Goal: Task Accomplishment & Management: Complete application form

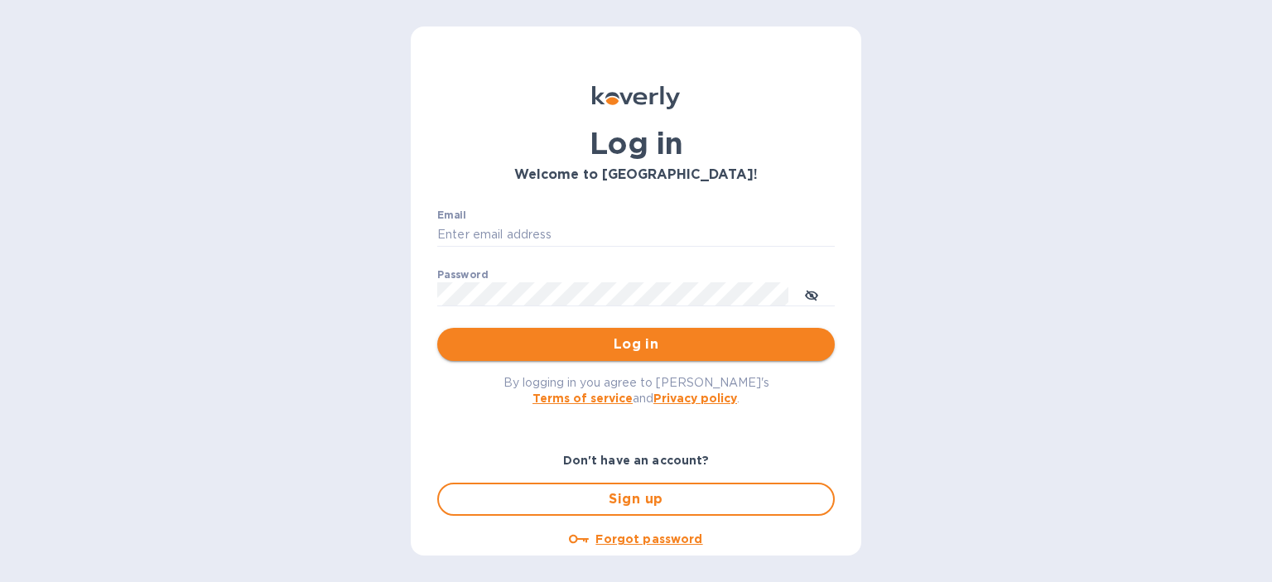
type input "[PERSON_NAME][EMAIL_ADDRESS][DOMAIN_NAME]"
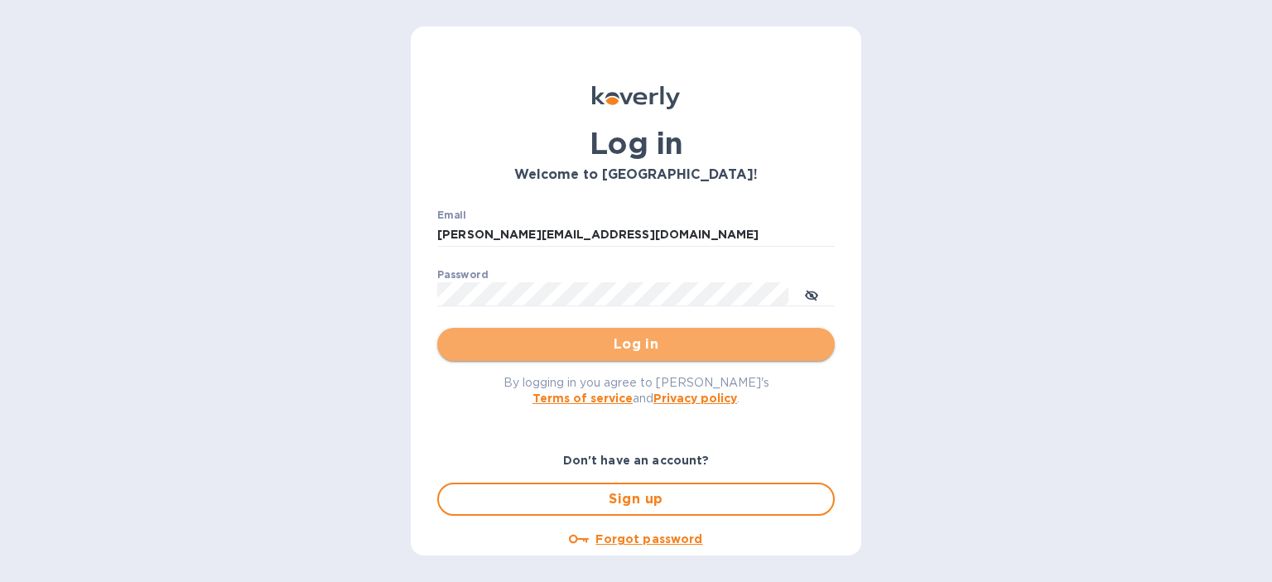
click at [638, 348] on span "Log in" at bounding box center [635, 344] width 371 height 20
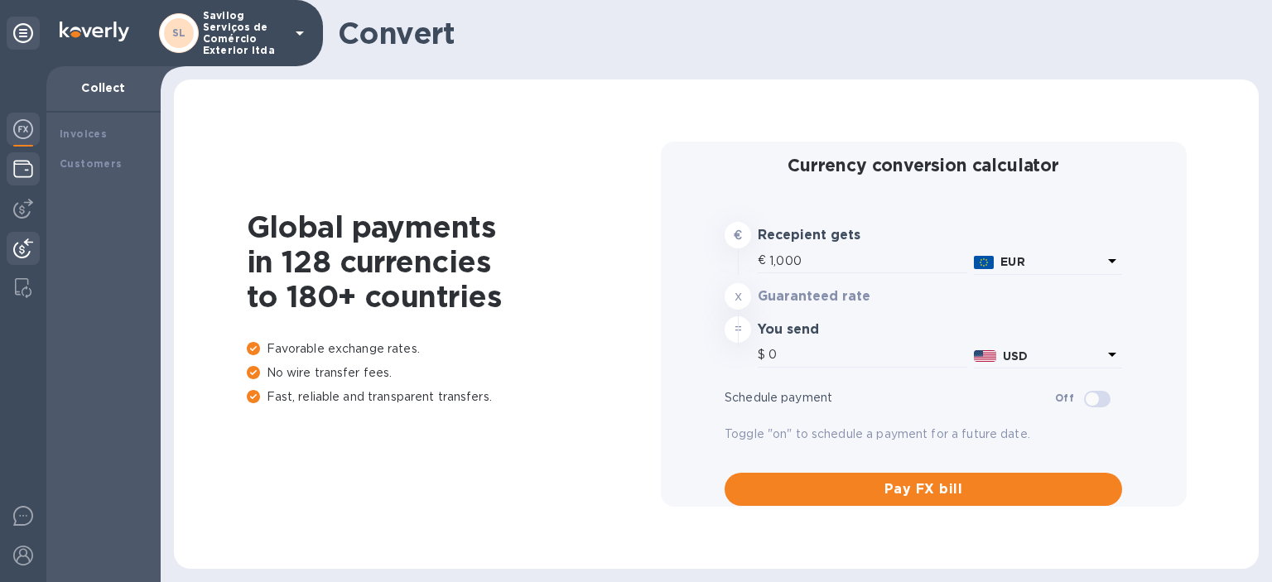
type input "1,173.23"
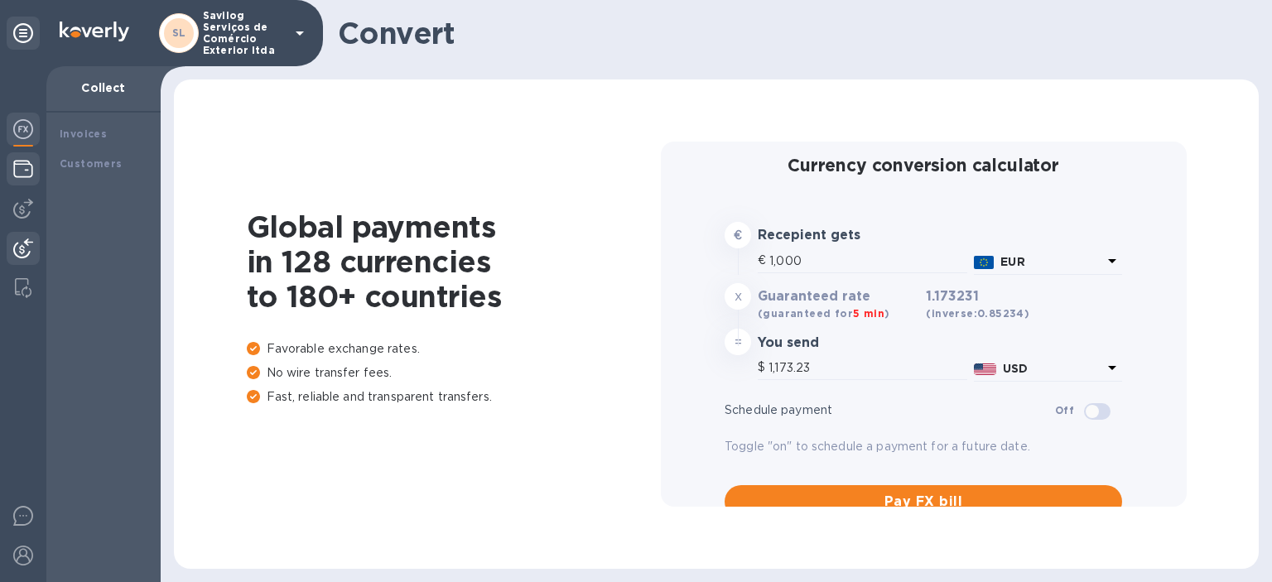
click at [17, 170] on img at bounding box center [23, 169] width 20 height 20
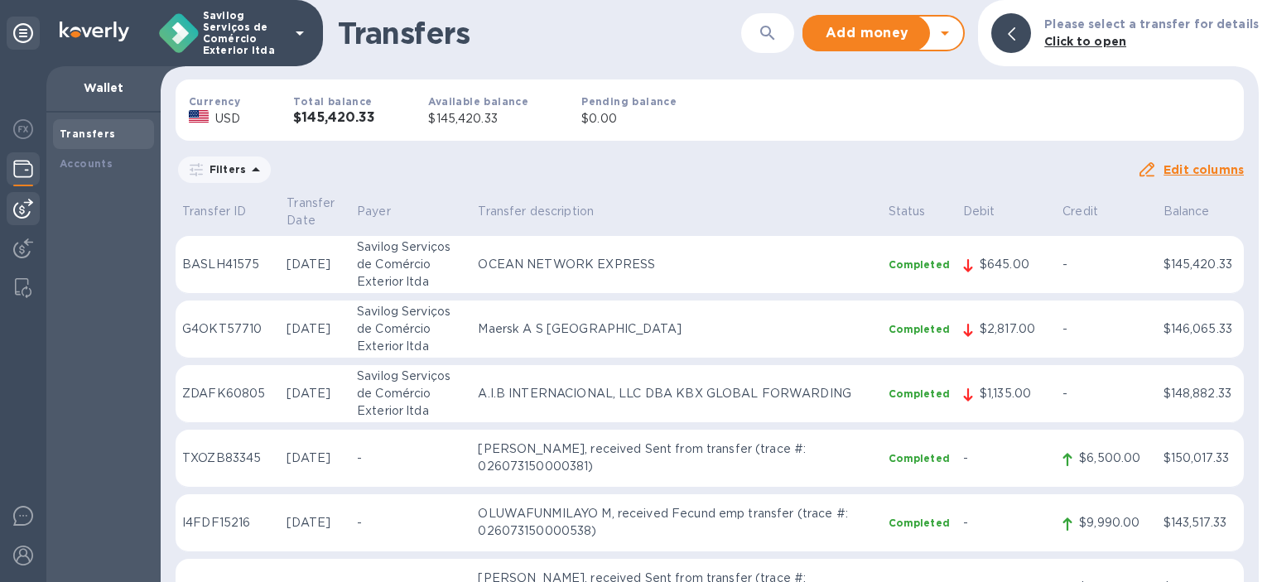
click at [24, 195] on div at bounding box center [23, 208] width 33 height 33
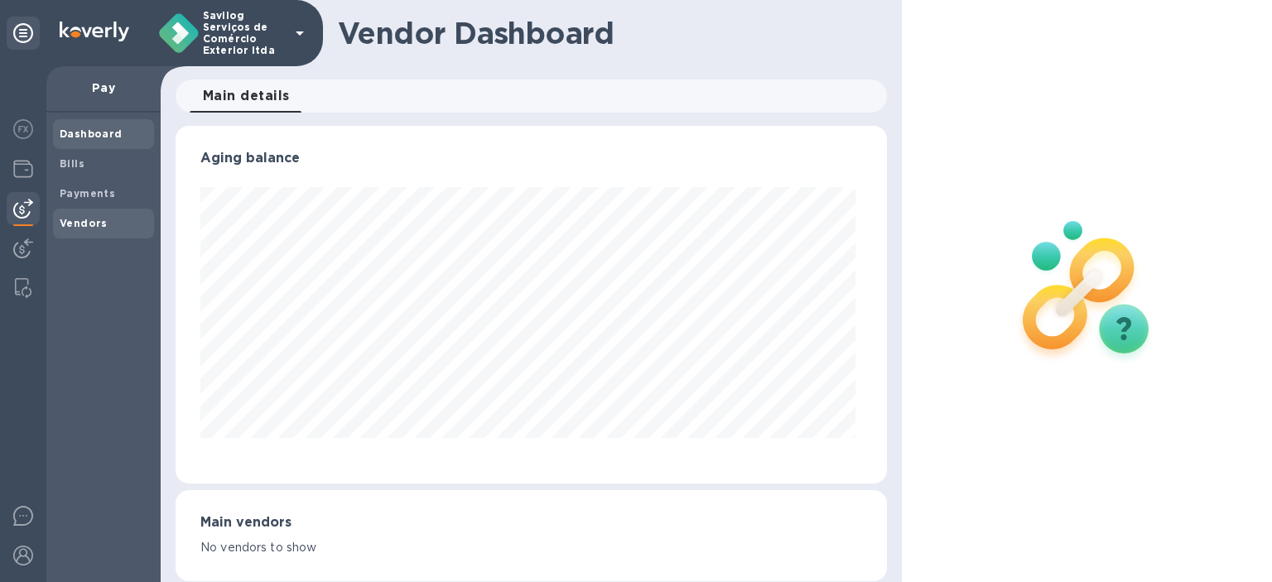
scroll to position [358, 705]
click at [77, 228] on b "Vendors" at bounding box center [84, 223] width 48 height 12
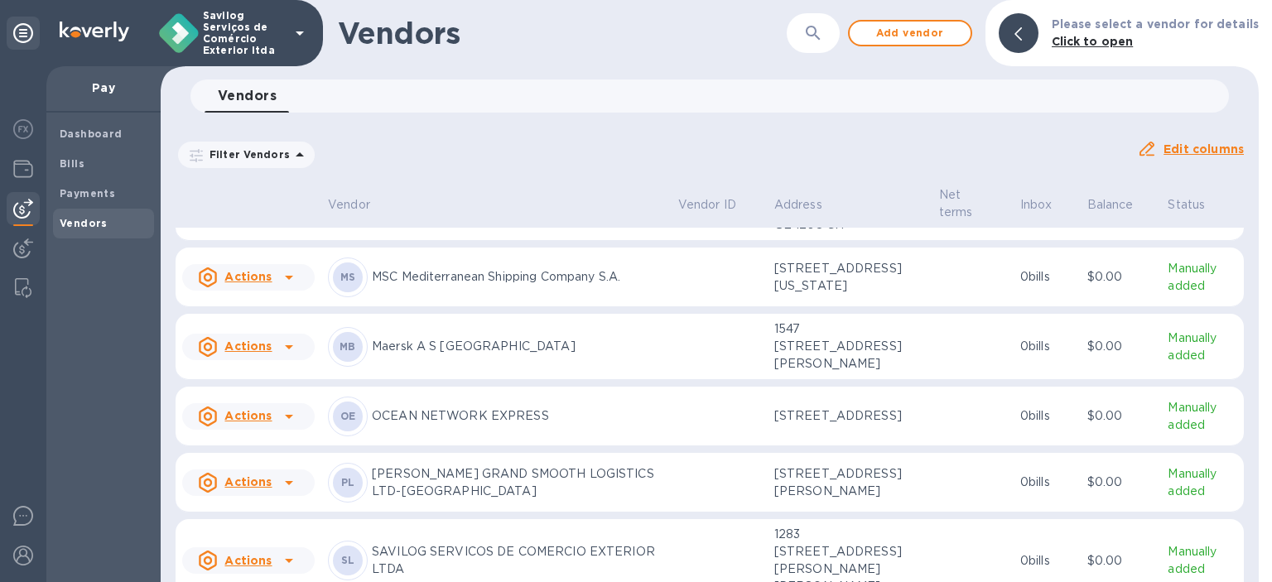
scroll to position [1497, 0]
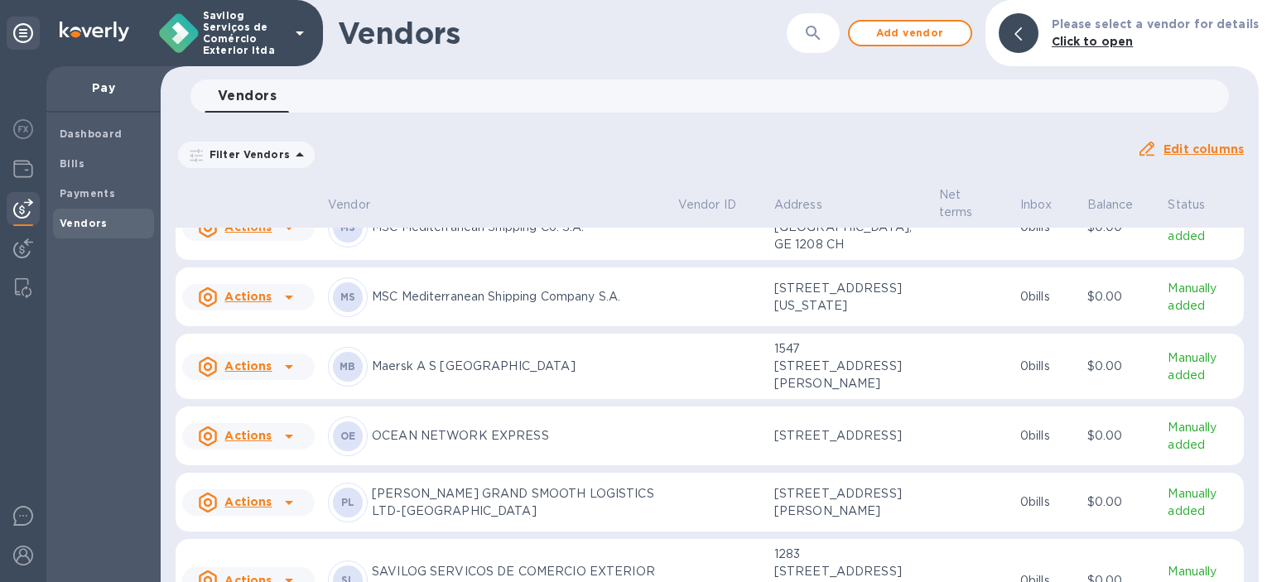
click at [294, 377] on icon at bounding box center [289, 367] width 20 height 20
click at [277, 501] on b "Add new bill" at bounding box center [266, 504] width 77 height 13
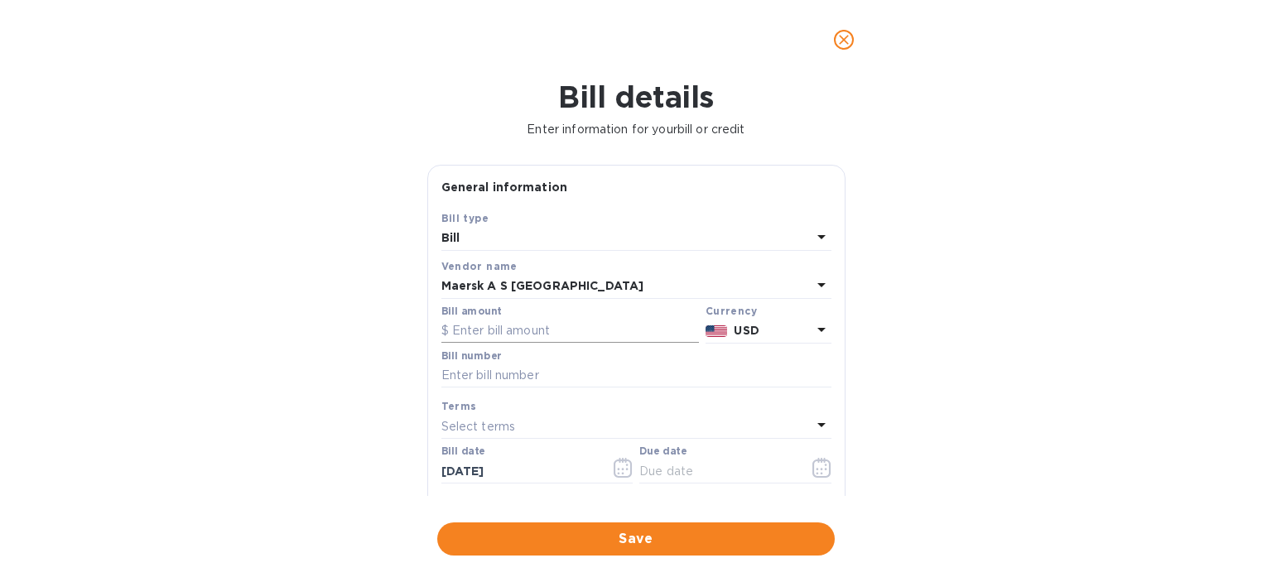
click at [536, 332] on input "text" at bounding box center [569, 331] width 257 height 25
type input "659"
click at [554, 378] on input "text" at bounding box center [636, 375] width 390 height 25
click at [802, 459] on button "button" at bounding box center [821, 468] width 39 height 40
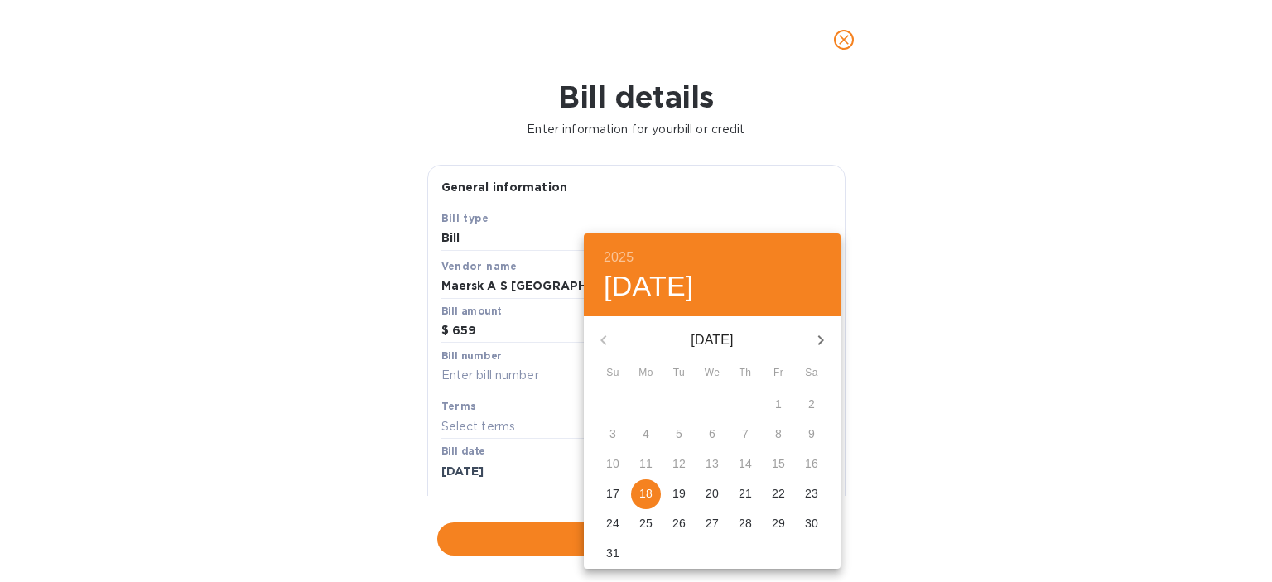
click at [639, 494] on p "18" at bounding box center [645, 493] width 13 height 17
type input "[DATE]"
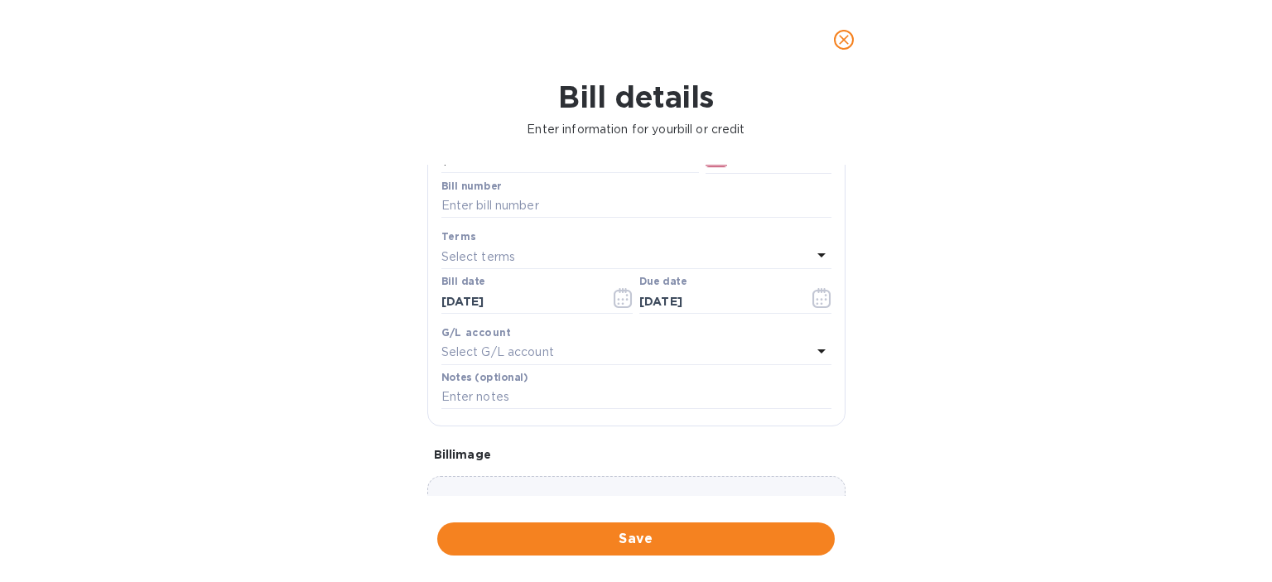
scroll to position [248, 0]
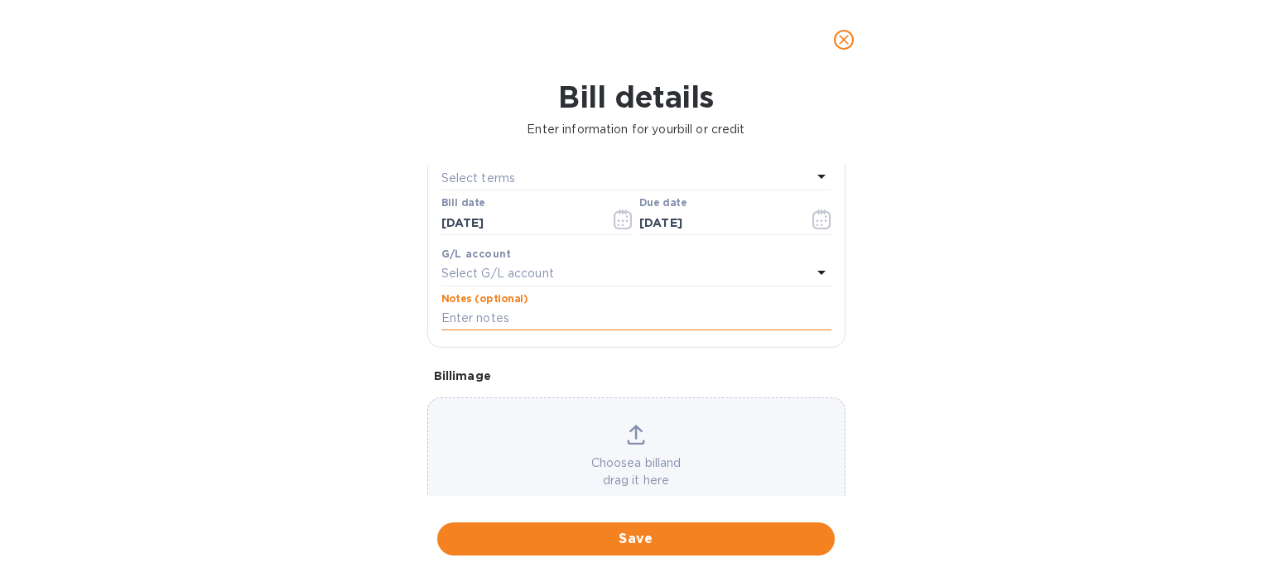
click at [500, 314] on input "text" at bounding box center [636, 318] width 390 height 25
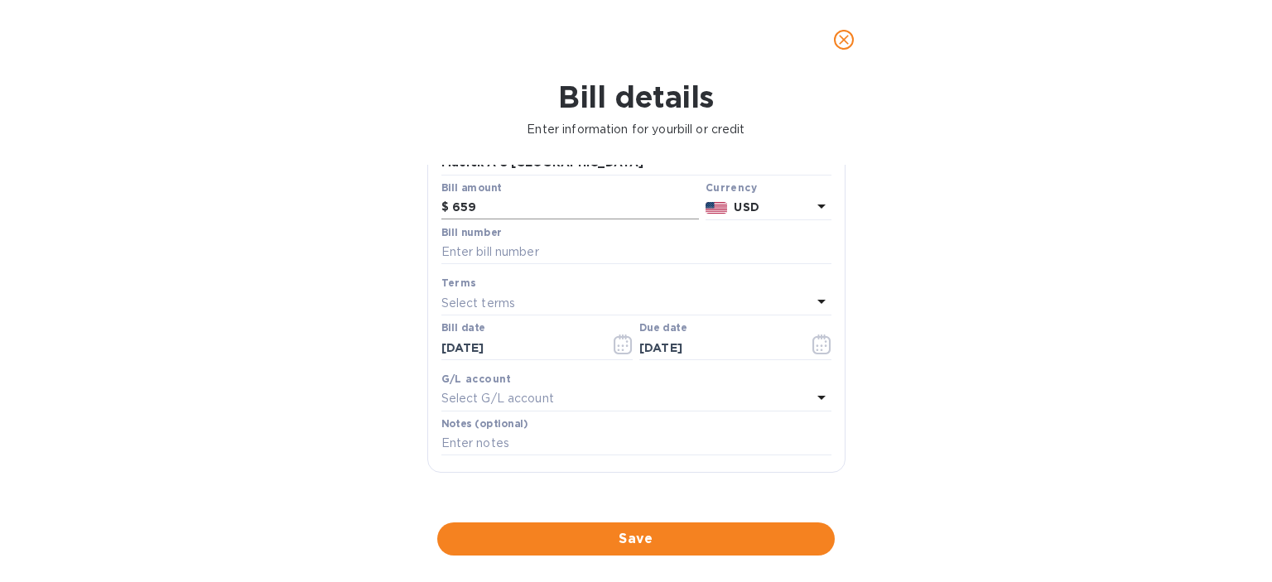
scroll to position [0, 0]
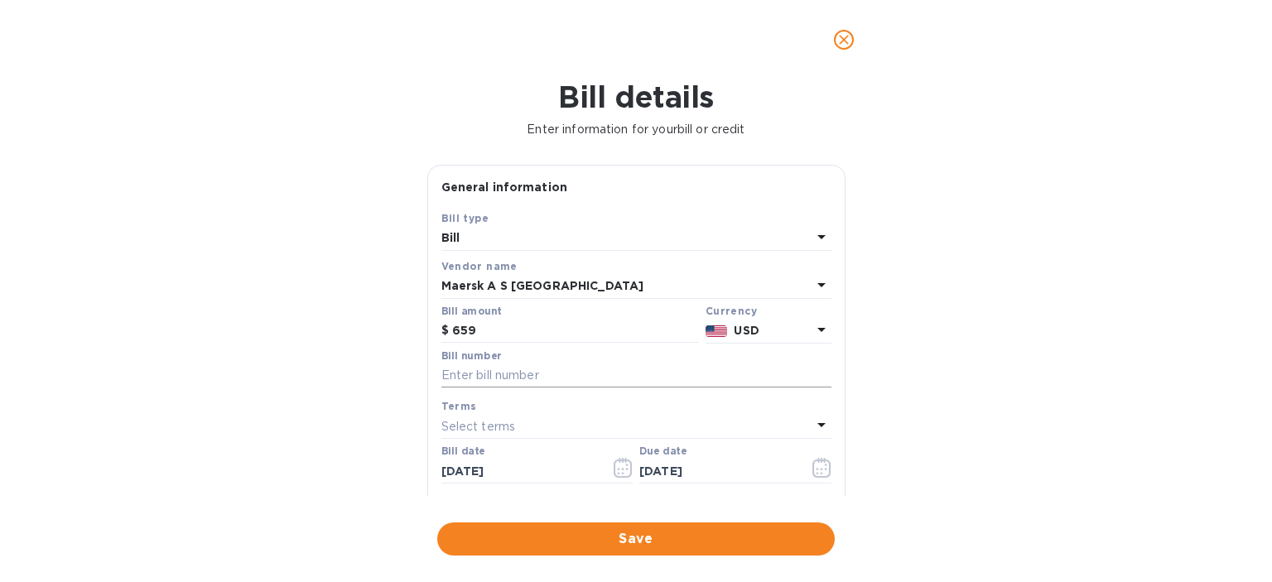
click at [512, 378] on input "text" at bounding box center [636, 375] width 390 height 25
paste input "255065929"
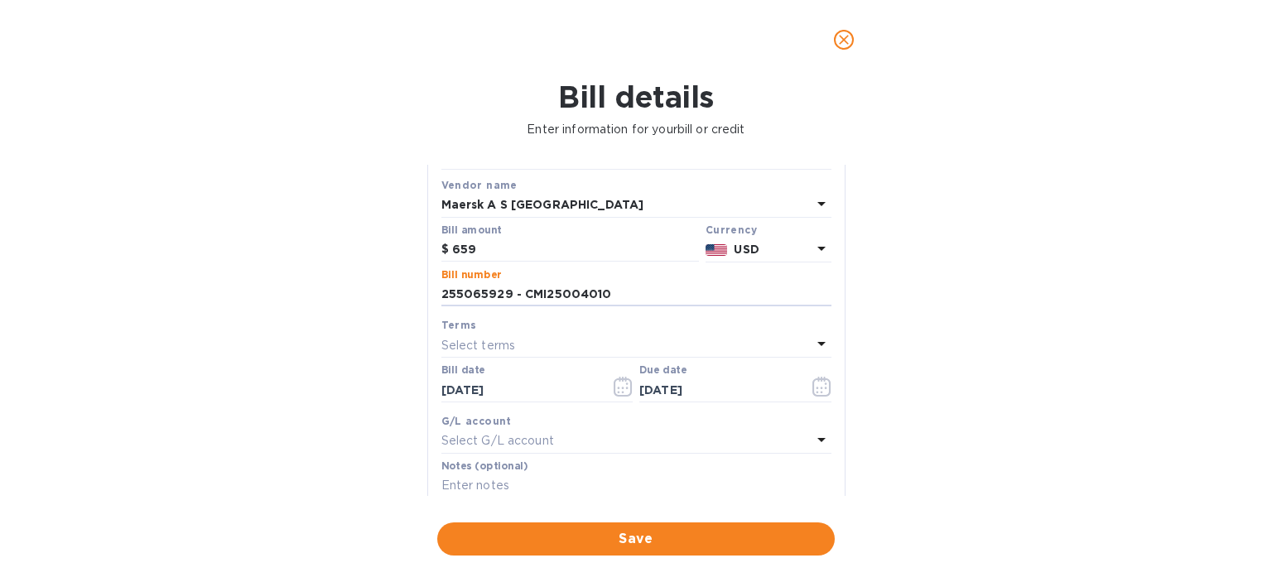
scroll to position [83, 0]
drag, startPoint x: 634, startPoint y: 301, endPoint x: 372, endPoint y: 287, distance: 262.8
click at [372, 287] on div "Bill details Enter information for your bill or credit General information Save…" at bounding box center [636, 330] width 1272 height 503
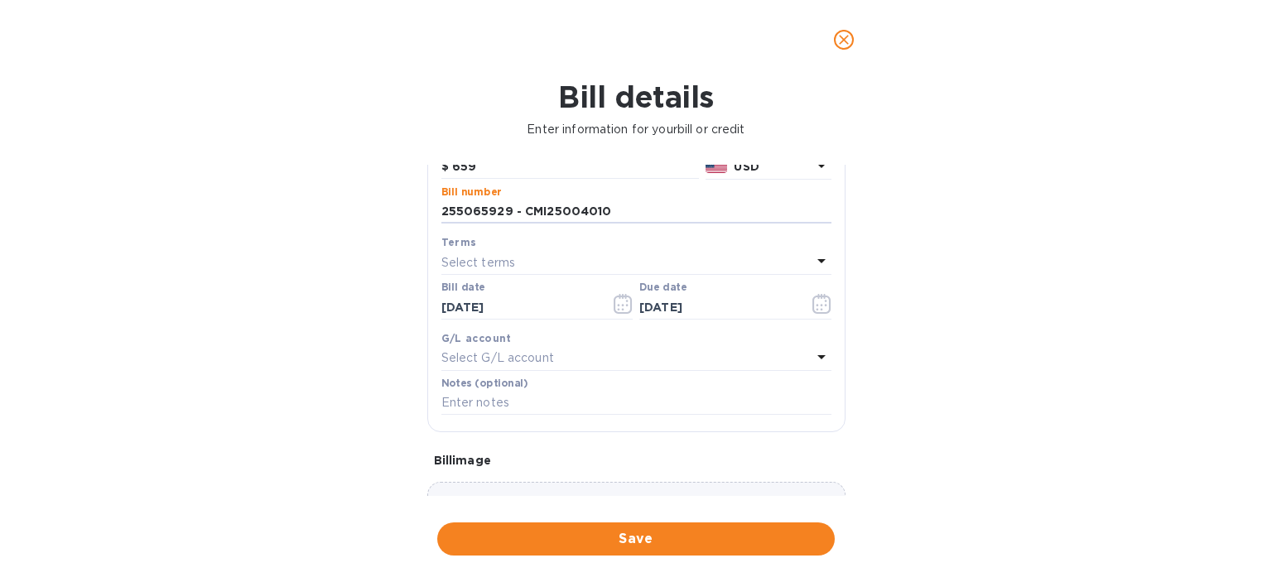
scroll to position [166, 0]
type input "255065929 - CMI25004010"
click at [397, 416] on div "Bill details Enter information for your bill or credit General information Save…" at bounding box center [636, 330] width 1272 height 503
click at [479, 414] on input "text" at bounding box center [636, 401] width 390 height 25
paste input "255065929 - CMI25004010"
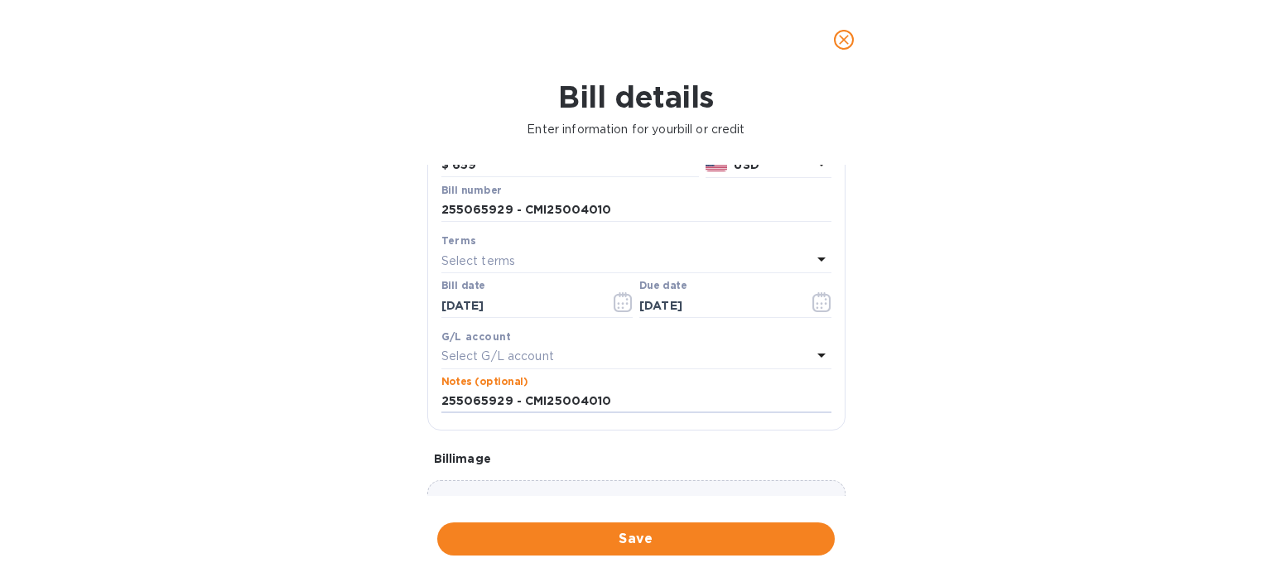
type input "255065929 - CMI25004010"
click at [1093, 452] on div "Bill details Enter information for your bill or credit General information Save…" at bounding box center [636, 330] width 1272 height 503
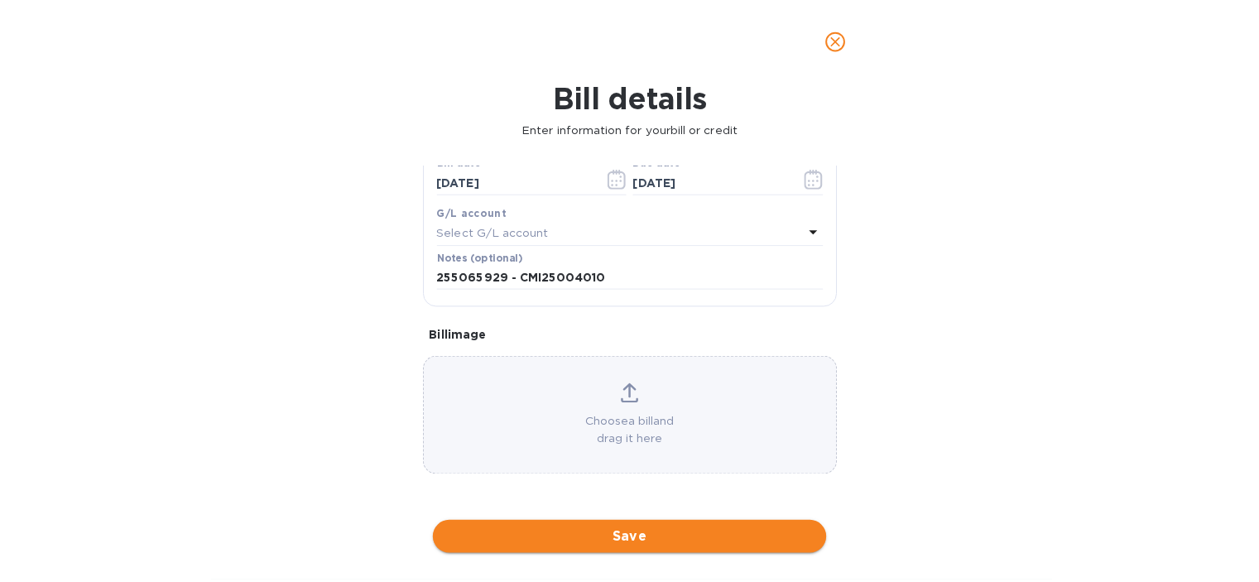
scroll to position [291, 0]
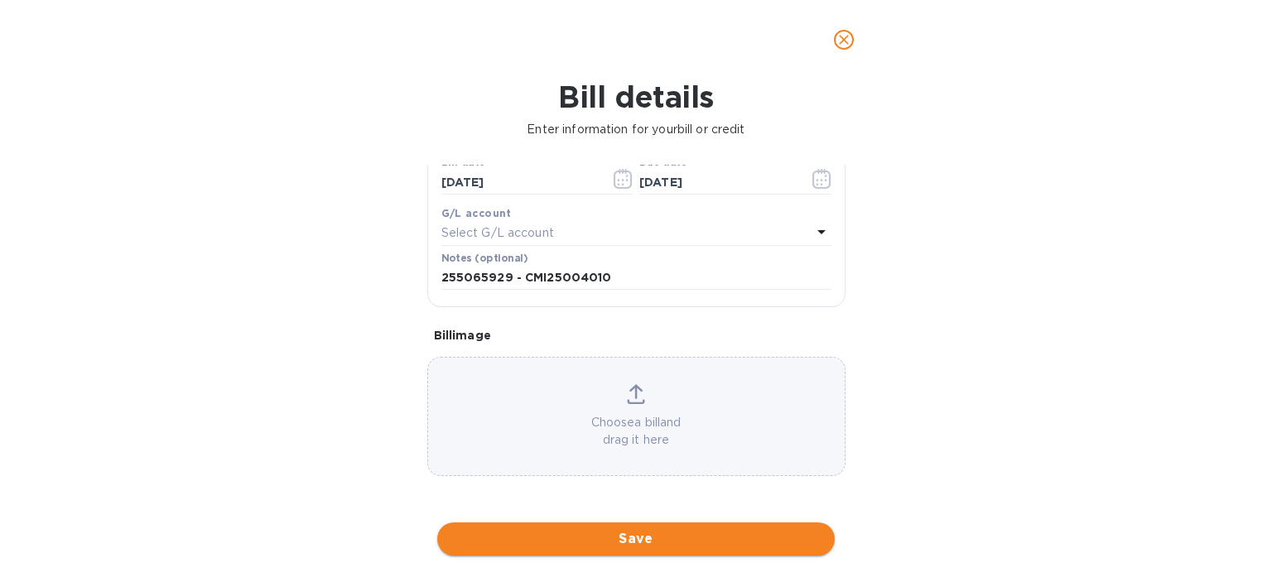
click at [638, 544] on span "Save" at bounding box center [635, 539] width 371 height 20
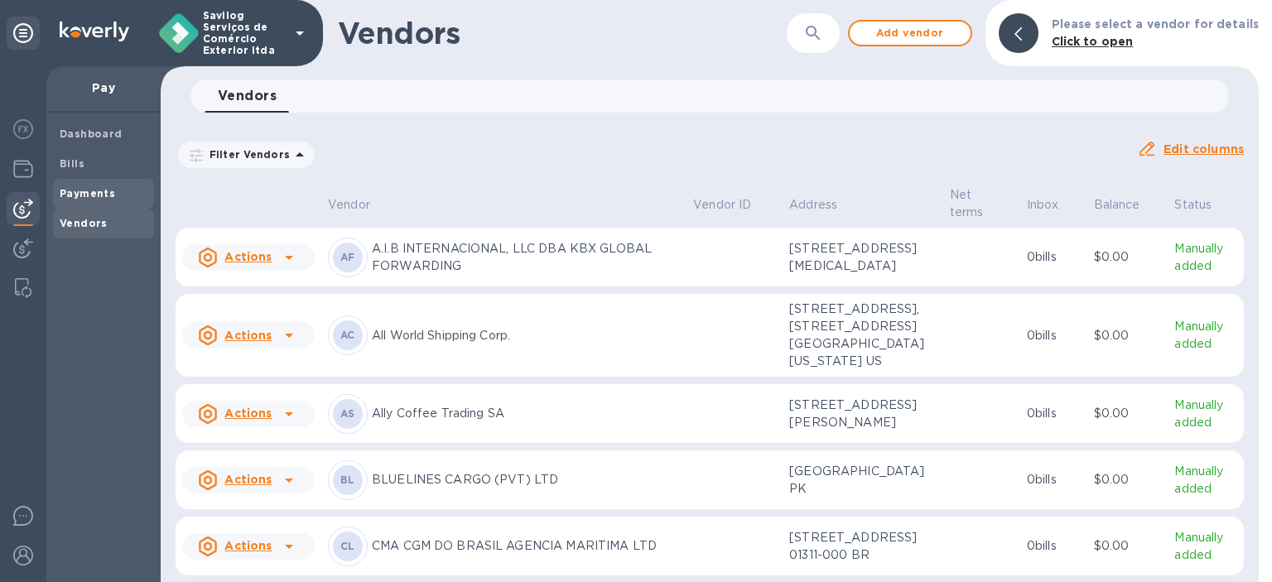
click at [70, 204] on div "Payments" at bounding box center [103, 194] width 101 height 30
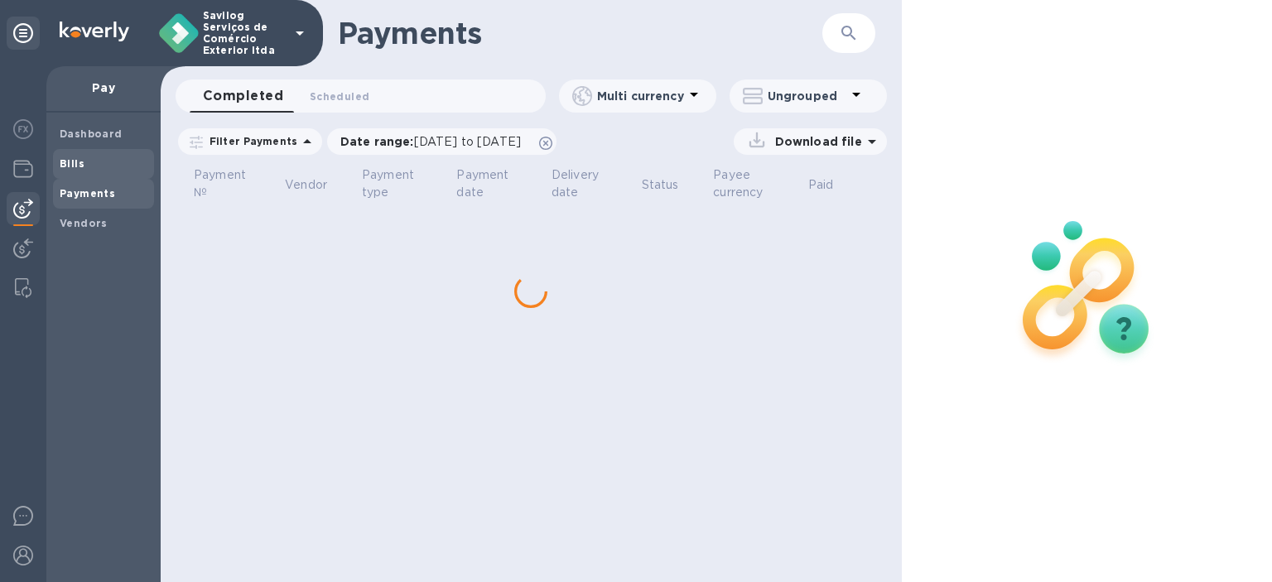
click at [84, 150] on div "Bills" at bounding box center [103, 164] width 101 height 30
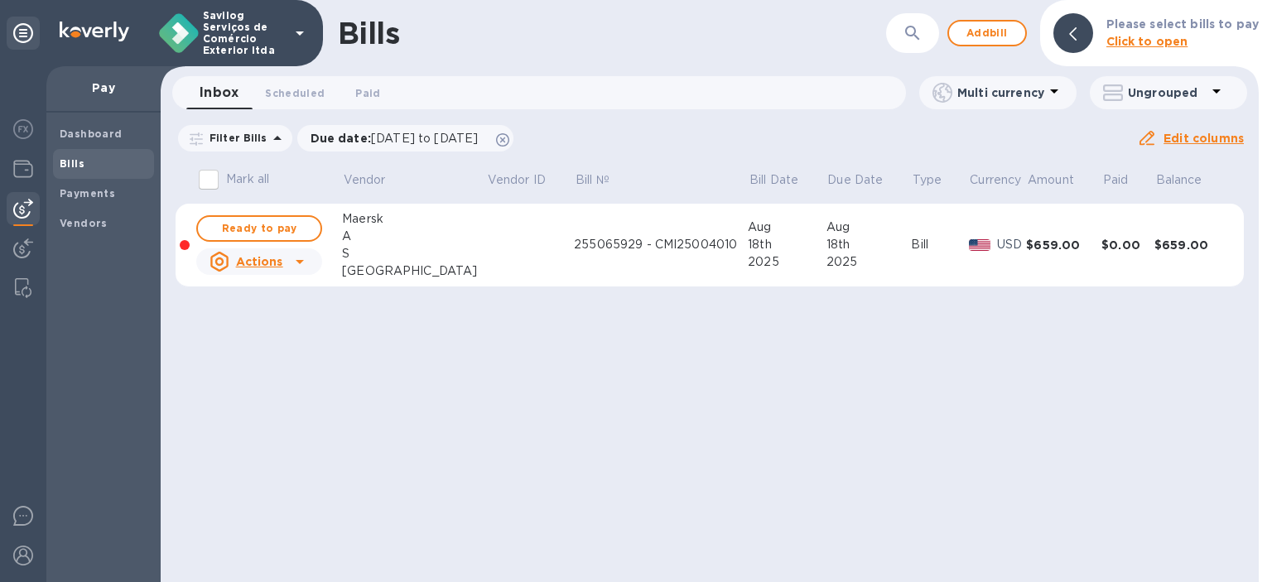
click at [574, 267] on td "255065929 - CMI25004010" at bounding box center [661, 246] width 174 height 84
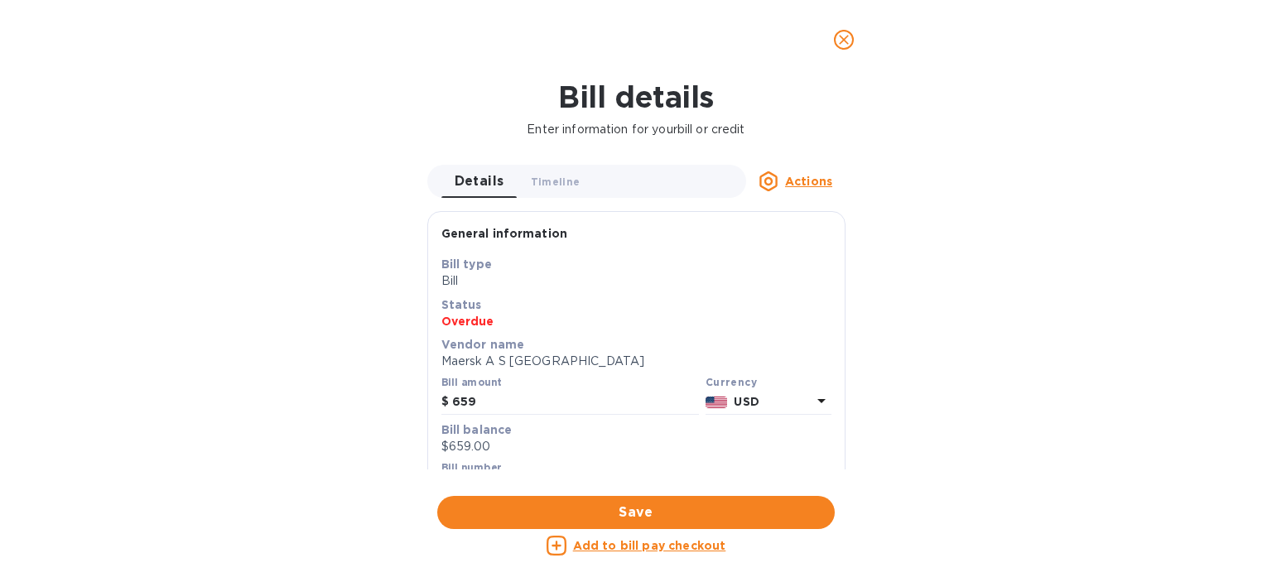
click at [835, 42] on icon "close" at bounding box center [843, 39] width 17 height 17
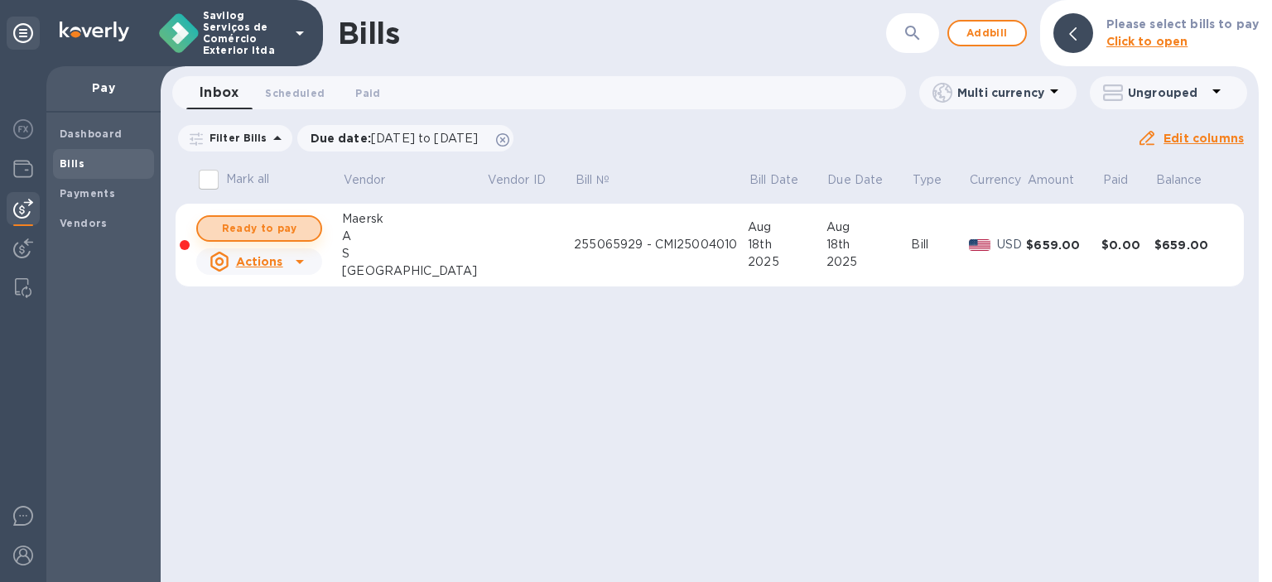
click at [295, 224] on span "Ready to pay" at bounding box center [259, 229] width 96 height 20
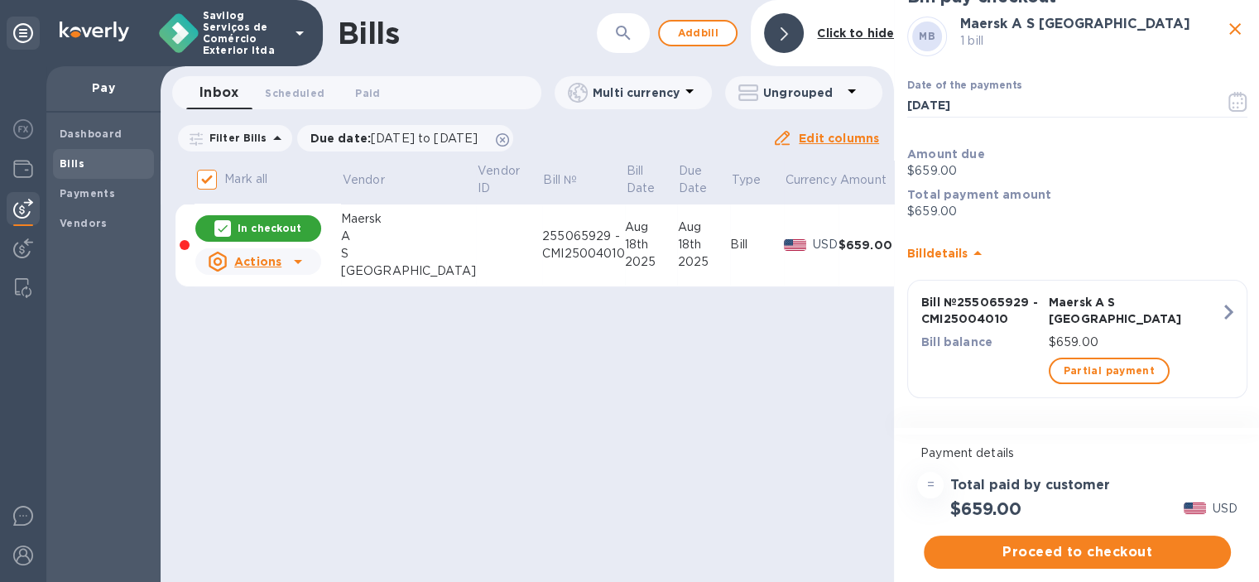
scroll to position [28, 0]
click at [1060, 542] on span "Proceed to checkout" at bounding box center [1077, 552] width 281 height 20
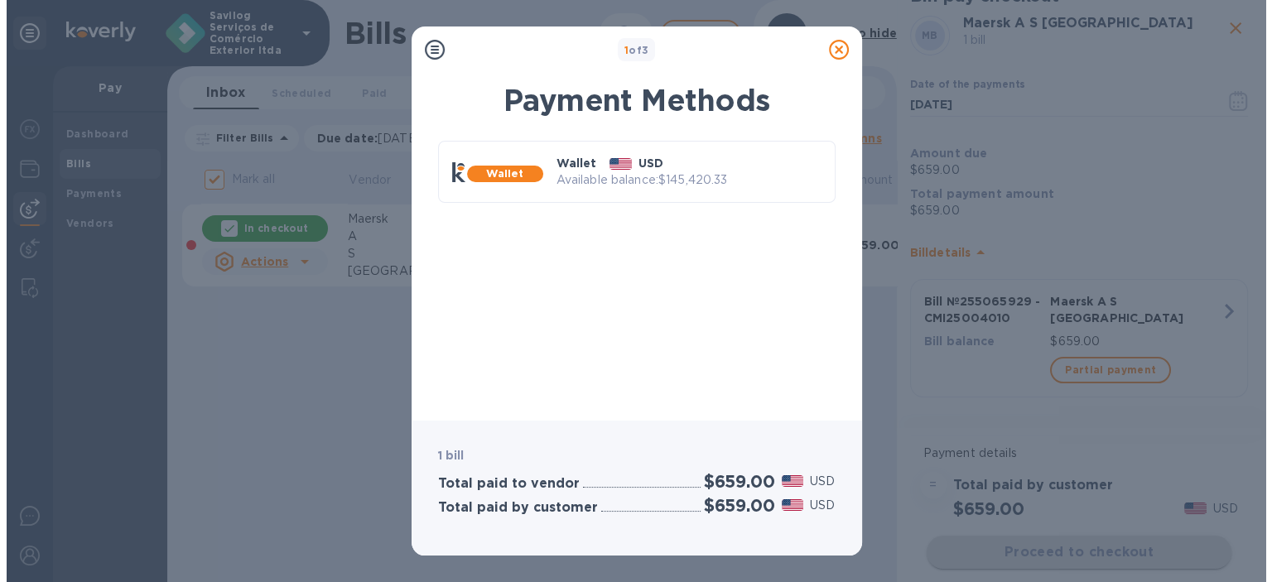
scroll to position [0, 0]
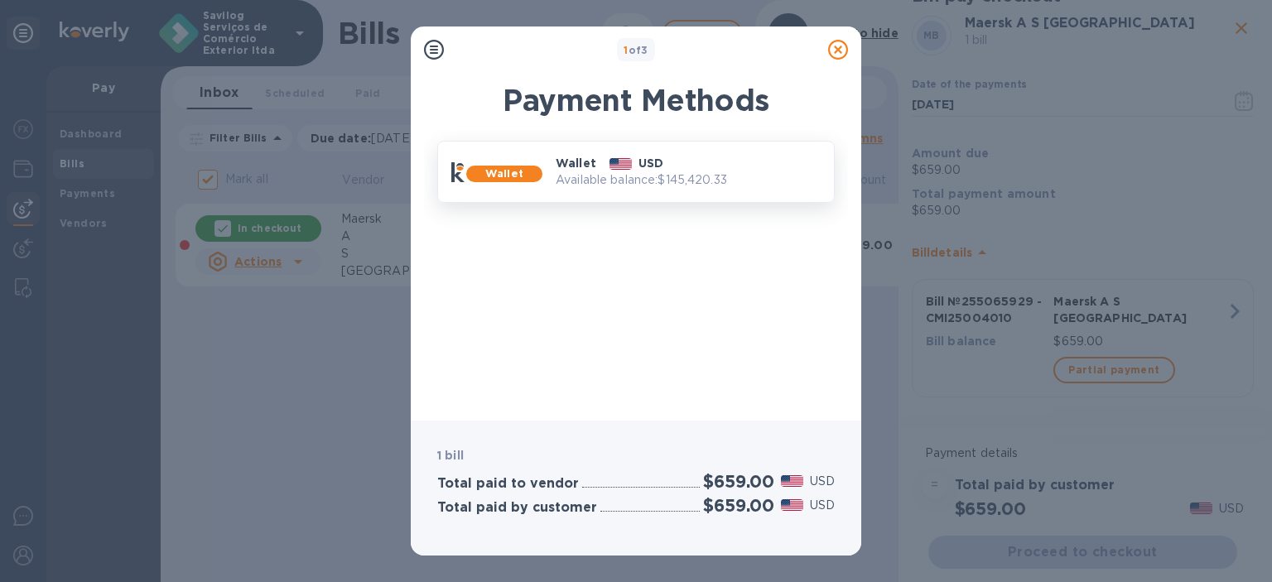
click at [725, 191] on div "Wallet USD Available balance: $145,420.33" at bounding box center [688, 171] width 278 height 47
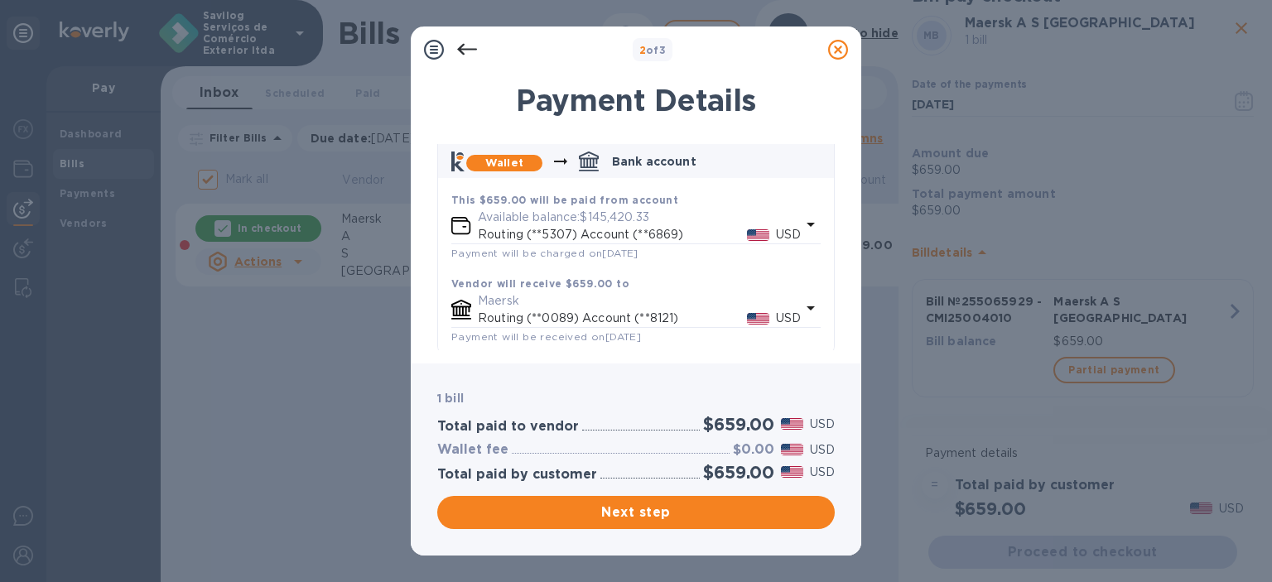
scroll to position [91, 0]
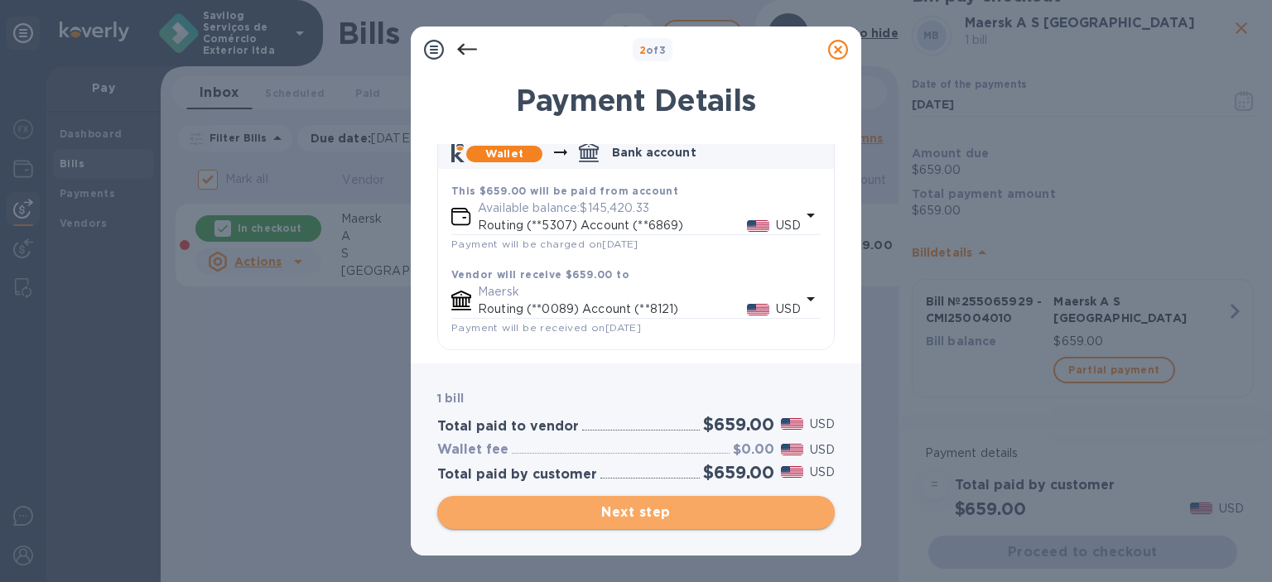
click at [626, 516] on span "Next step" at bounding box center [635, 513] width 371 height 20
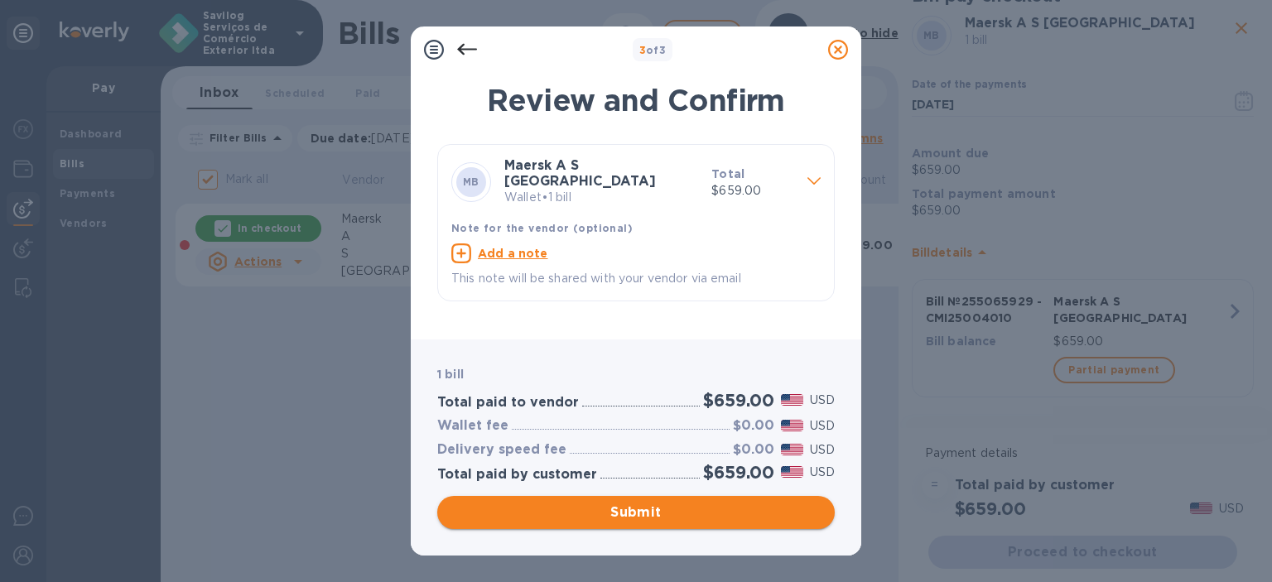
click at [626, 516] on span "Submit" at bounding box center [635, 513] width 371 height 20
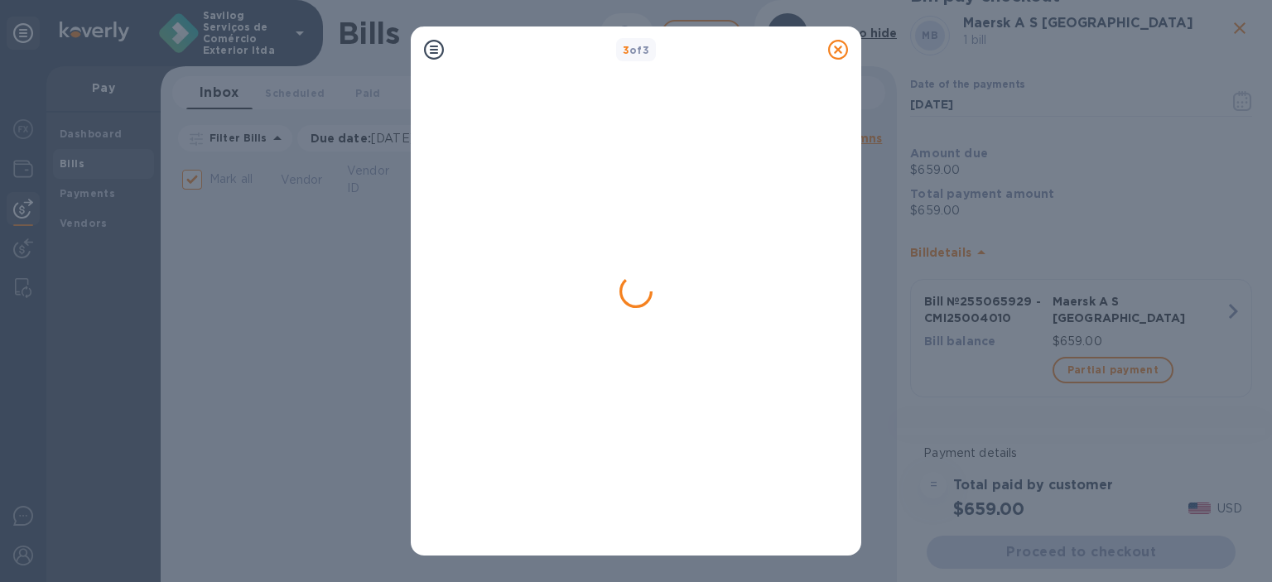
checkbox input "false"
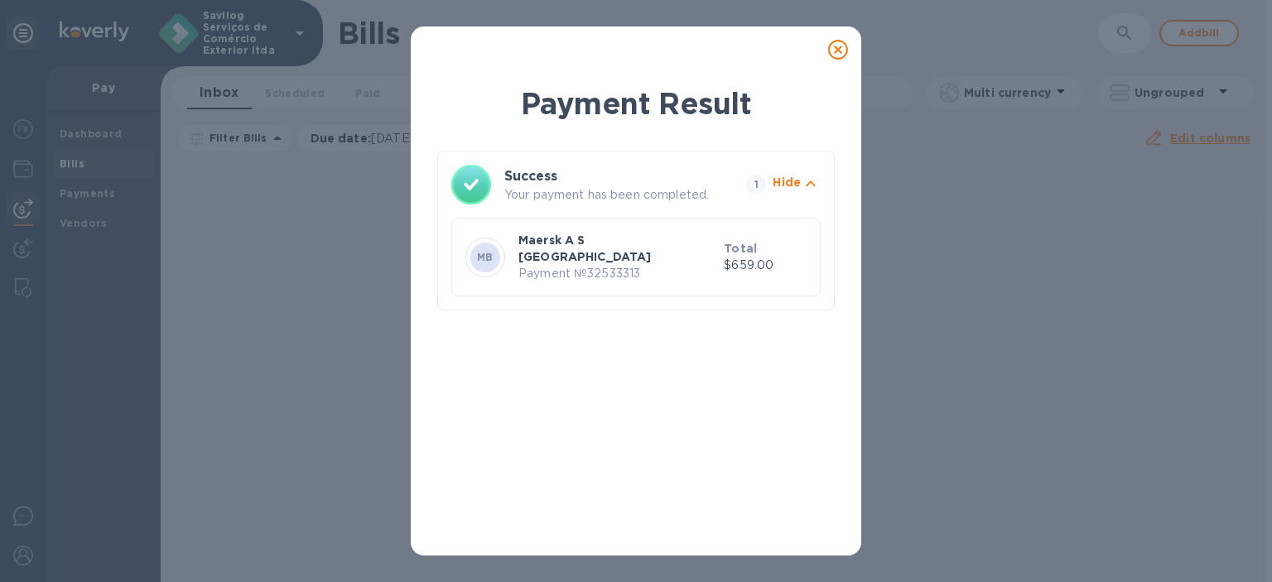
click at [841, 46] on icon at bounding box center [838, 50] width 20 height 20
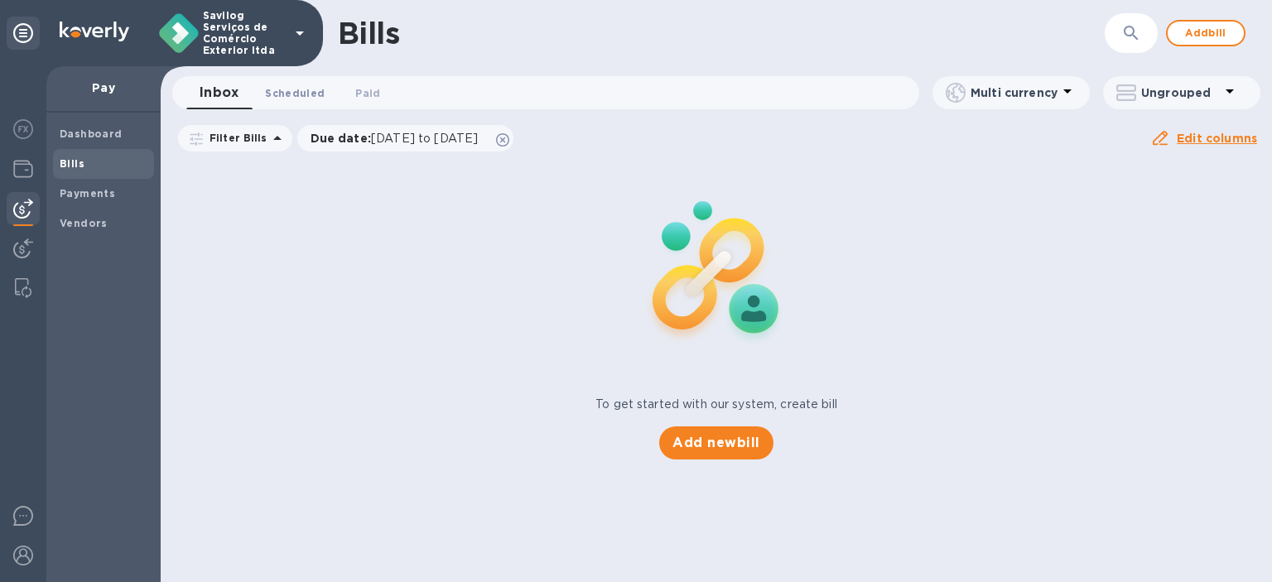
click at [275, 103] on button "Scheduled 0" at bounding box center [295, 92] width 86 height 33
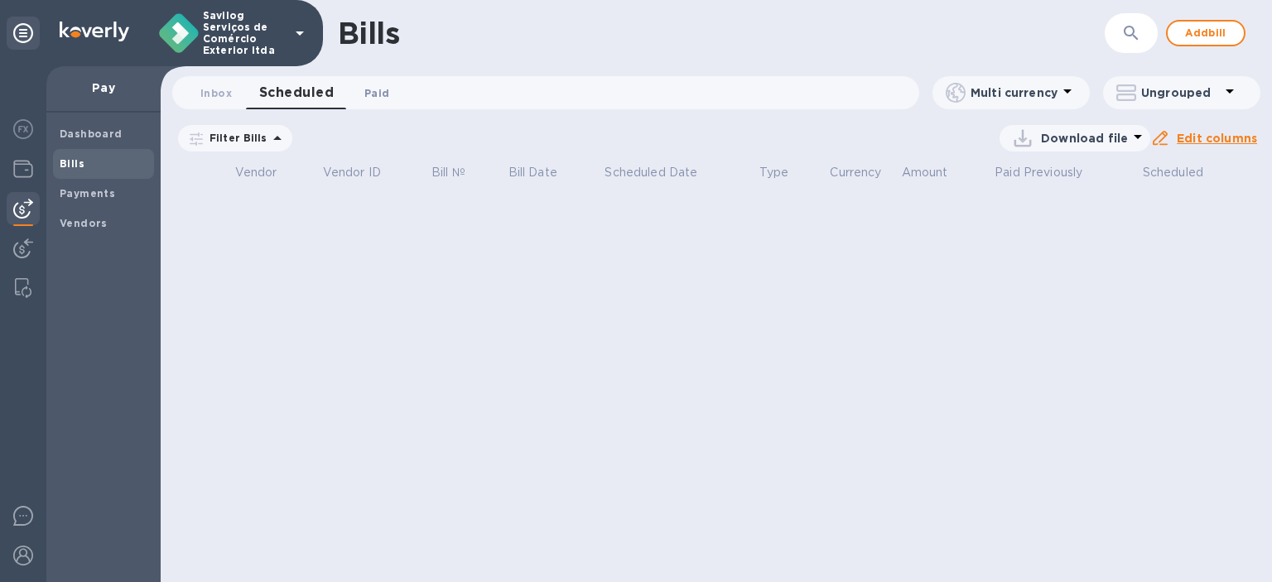
click at [387, 102] on button "Paid 0" at bounding box center [377, 92] width 60 height 33
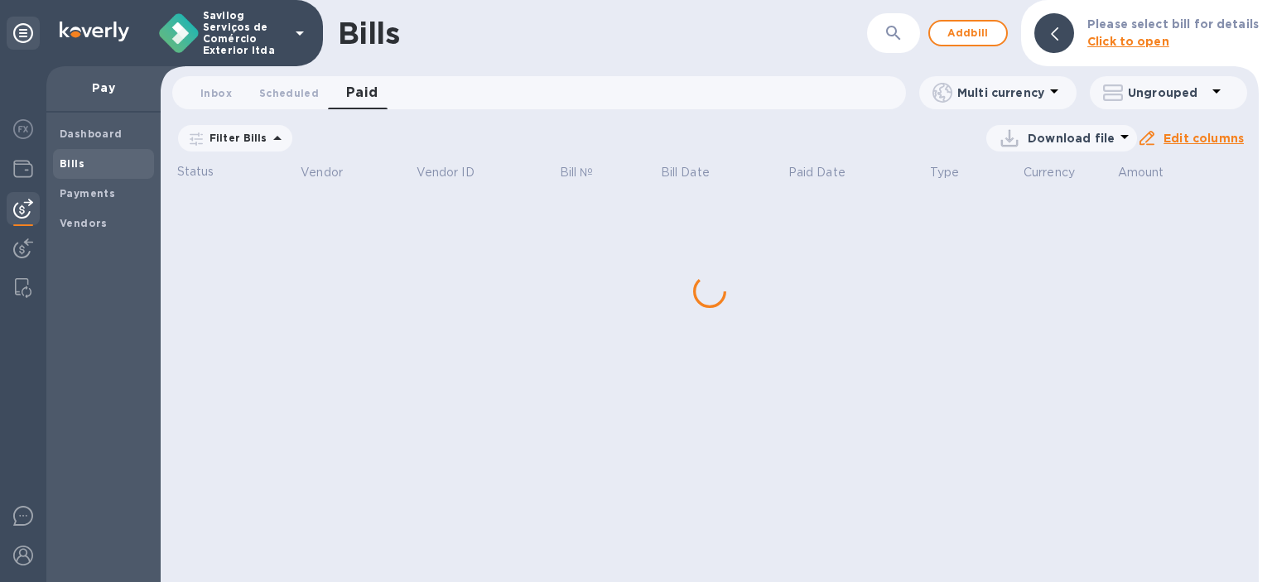
click at [404, 219] on div "Bills ​ Add bill Please select bill for details Click to open Inbox 0 Scheduled…" at bounding box center [710, 291] width 1098 height 582
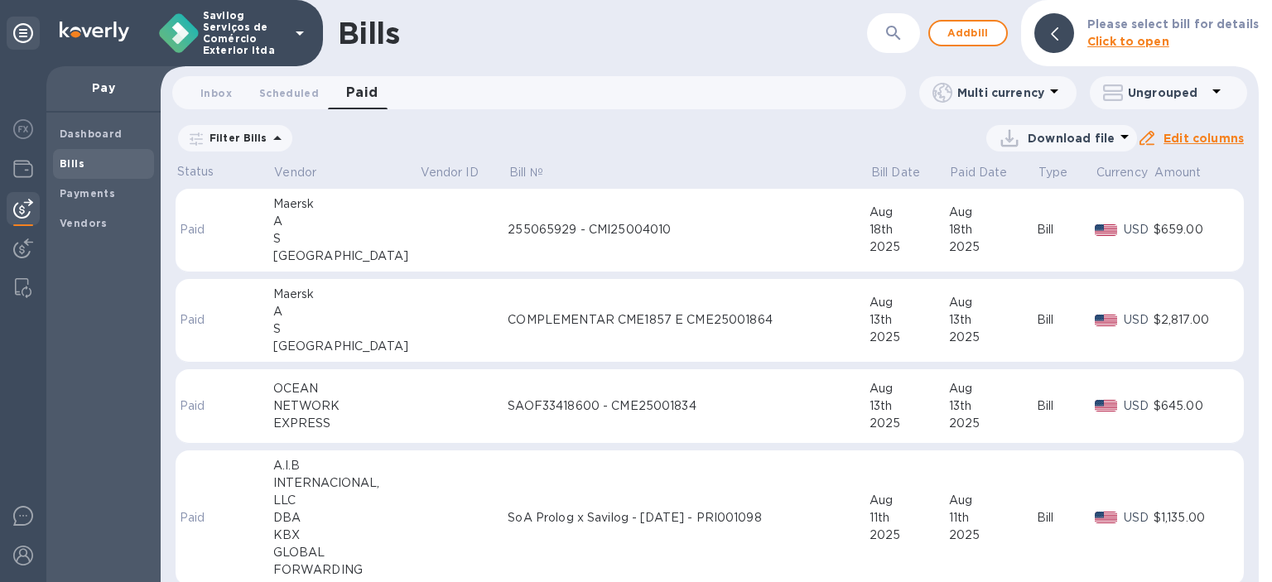
click at [422, 235] on td at bounding box center [463, 231] width 89 height 84
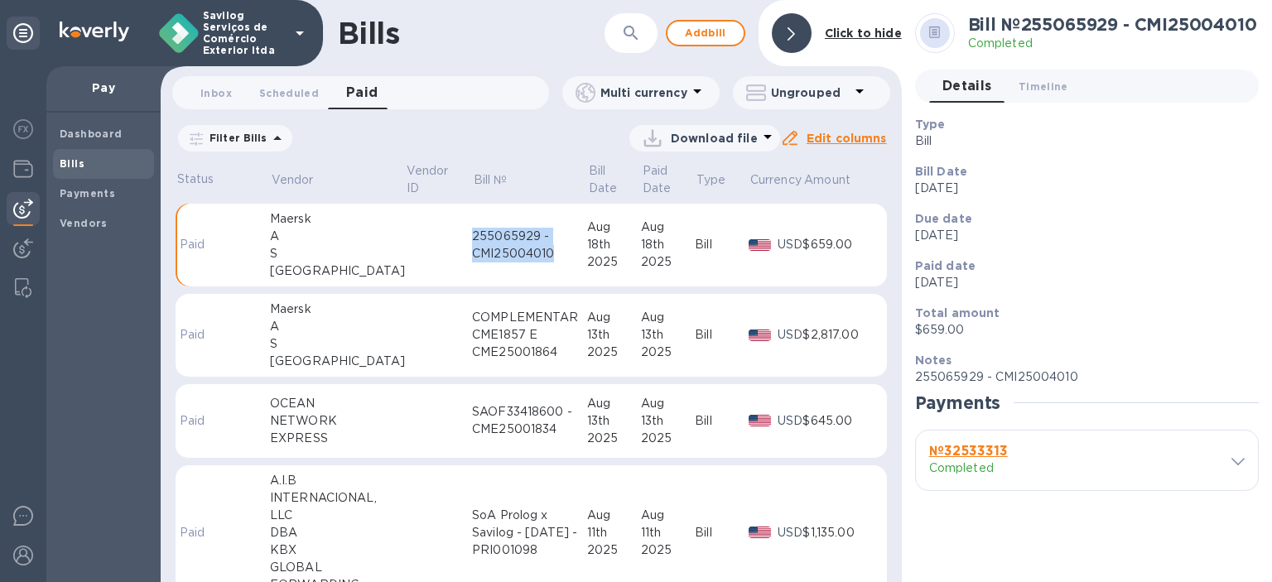
drag, startPoint x: 527, startPoint y: 251, endPoint x: 439, endPoint y: 236, distance: 89.0
click at [439, 236] on tr "Paid Maersk A S Brasil 255065929 - CMI25004010 [DATE] [DATE] Bill USD $659.00" at bounding box center [531, 246] width 711 height 84
copy div "255065929 - CMI25004010"
click at [513, 276] on td "255065929 - CMI25004010" at bounding box center [529, 246] width 115 height 84
click at [480, 245] on div "255065929 - CMI25004010" at bounding box center [529, 245] width 115 height 35
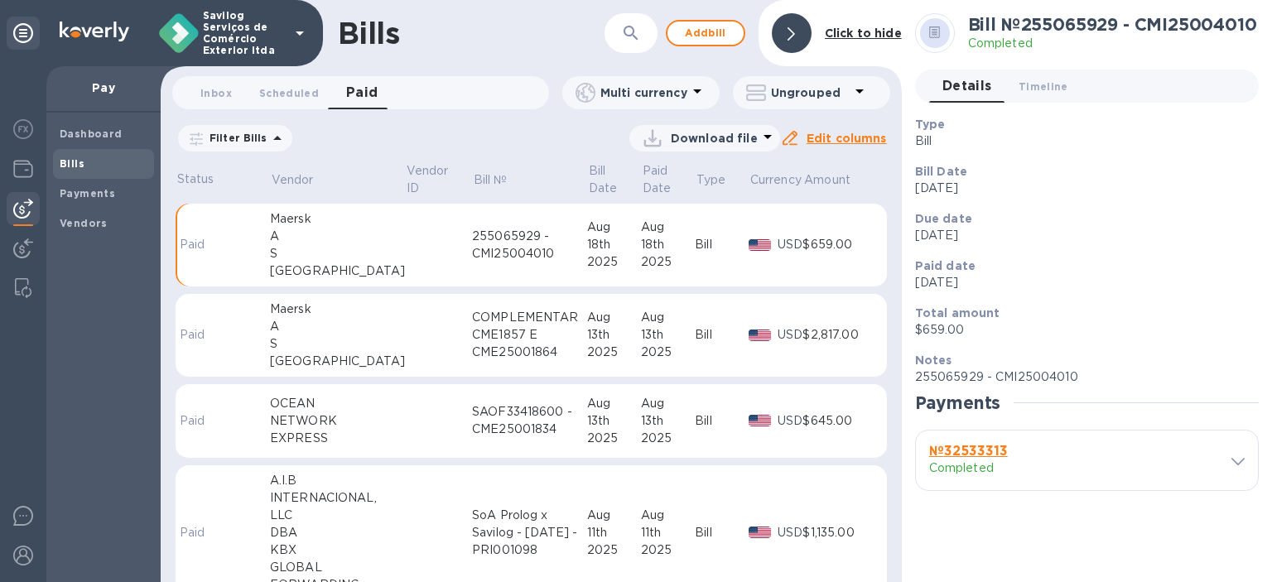
click at [480, 256] on div "255065929 - CMI25004010" at bounding box center [529, 245] width 115 height 35
copy div "CMI25004010"
drag, startPoint x: 481, startPoint y: 255, endPoint x: 445, endPoint y: 262, distance: 37.2
click at [472, 262] on td "255065929 - CMI25004010" at bounding box center [529, 246] width 115 height 84
drag, startPoint x: 478, startPoint y: 264, endPoint x: 487, endPoint y: 256, distance: 11.7
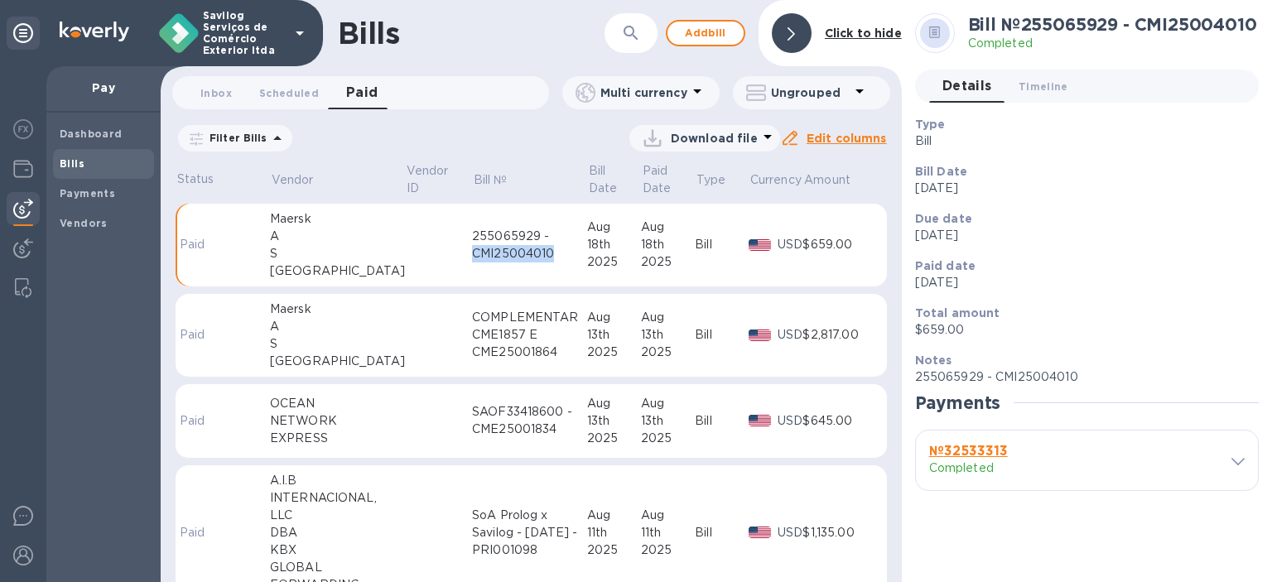
click at [478, 264] on td "255065929 - CMI25004010" at bounding box center [529, 246] width 115 height 84
click at [494, 232] on div "255065929 - CMI25004010" at bounding box center [529, 245] width 115 height 35
copy div "255065929"
click at [991, 455] on b "№ 32533313" at bounding box center [968, 451] width 79 height 16
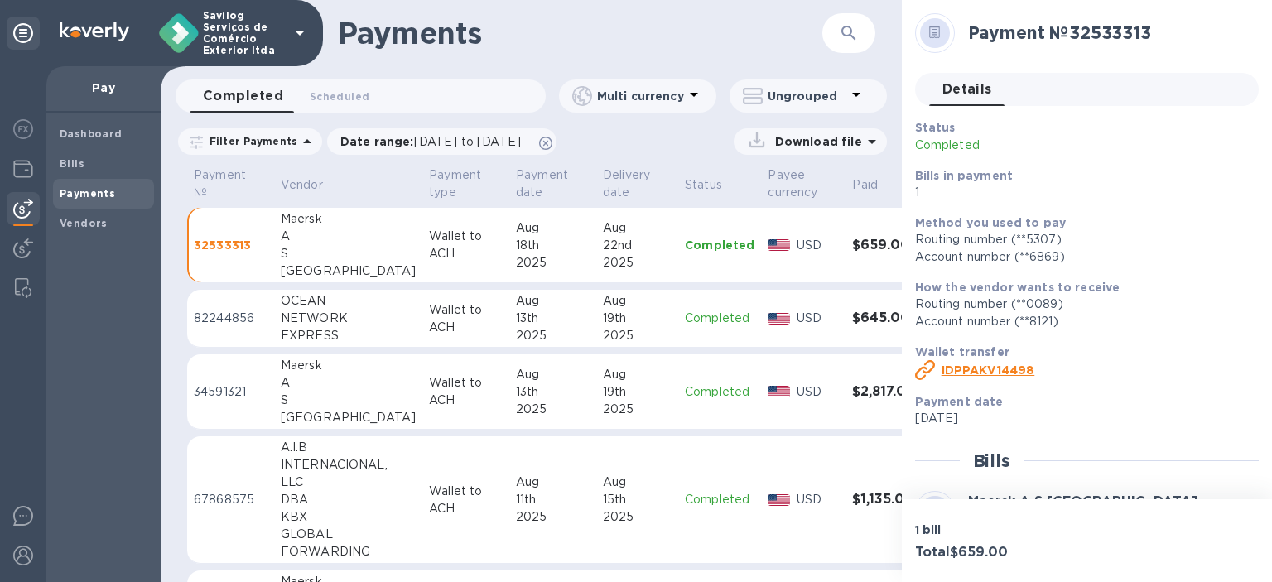
click at [255, 261] on td "32533313" at bounding box center [230, 245] width 87 height 75
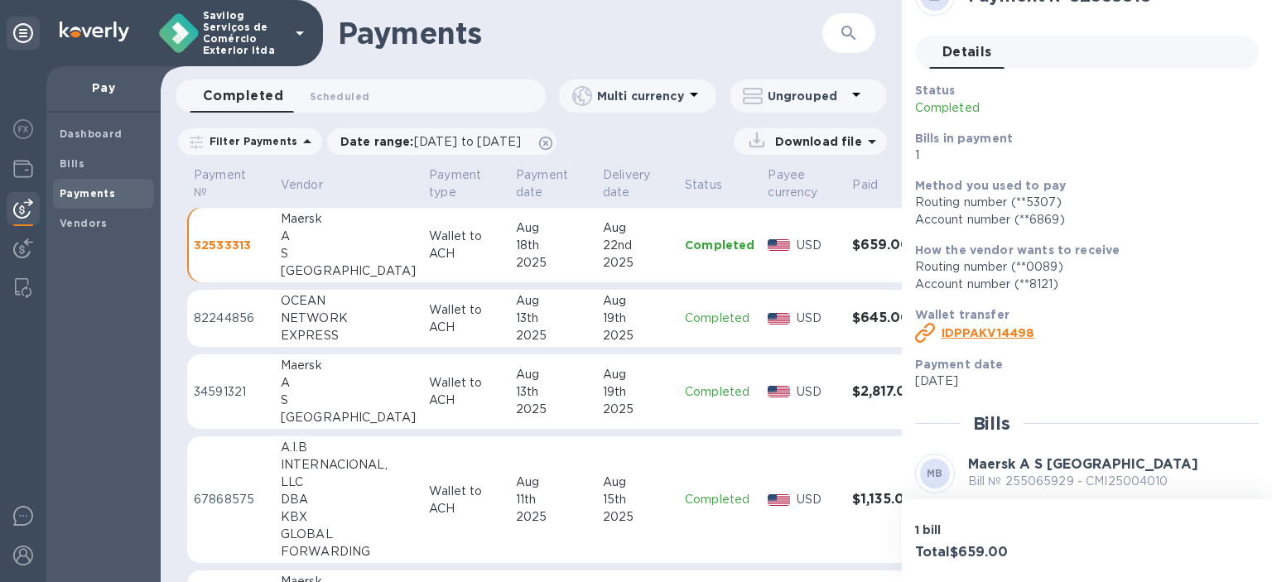
scroll to position [173, 0]
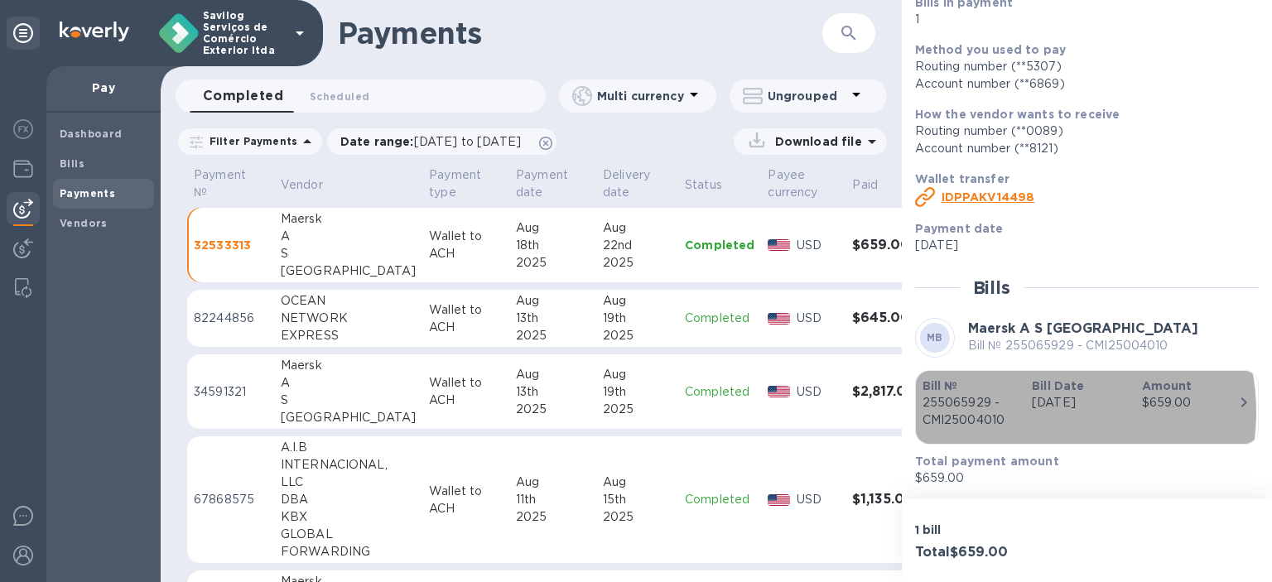
click at [1036, 411] on div "Bill Date [DATE]" at bounding box center [1079, 403] width 109 height 65
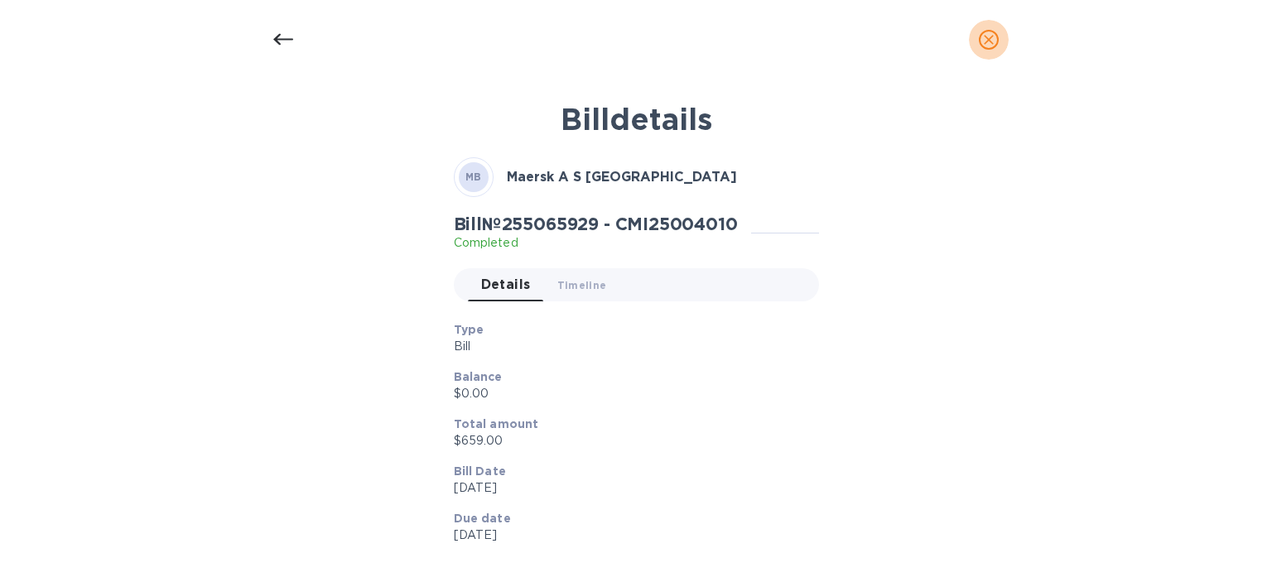
click at [979, 38] on span "close" at bounding box center [989, 40] width 20 height 20
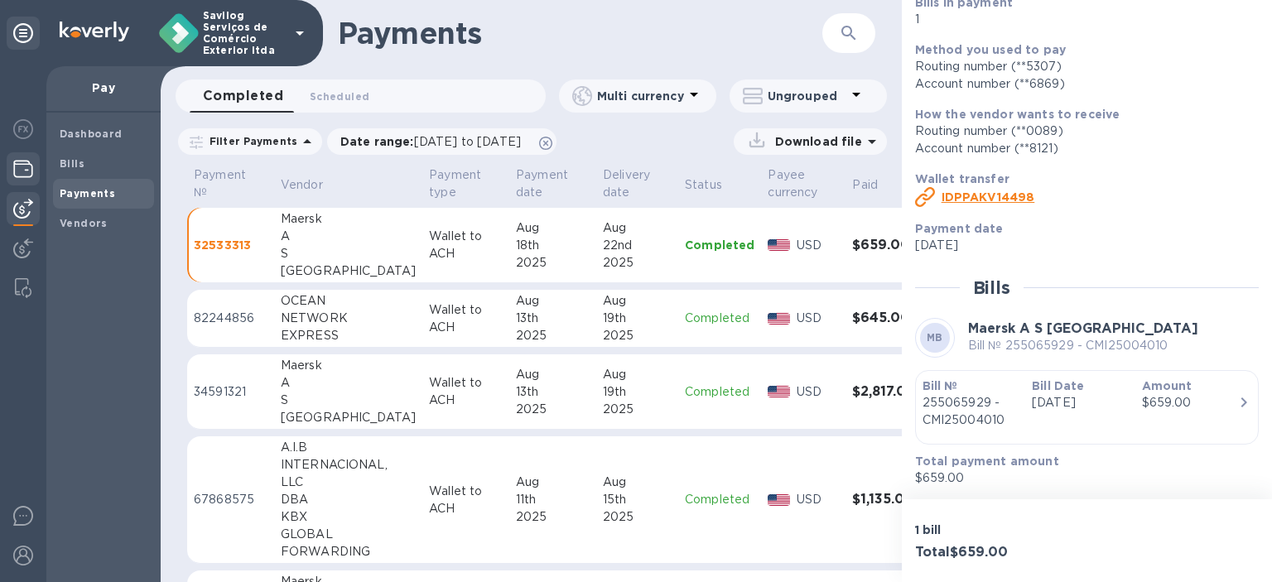
click at [17, 168] on img at bounding box center [23, 169] width 20 height 20
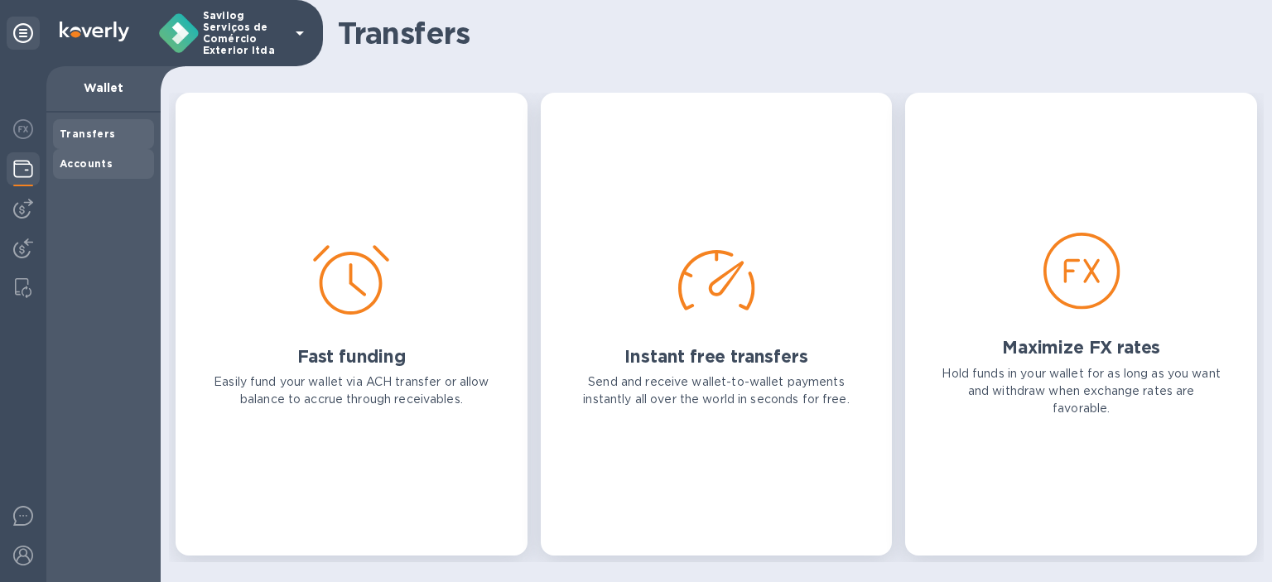
click at [103, 171] on div "Accounts" at bounding box center [104, 164] width 88 height 17
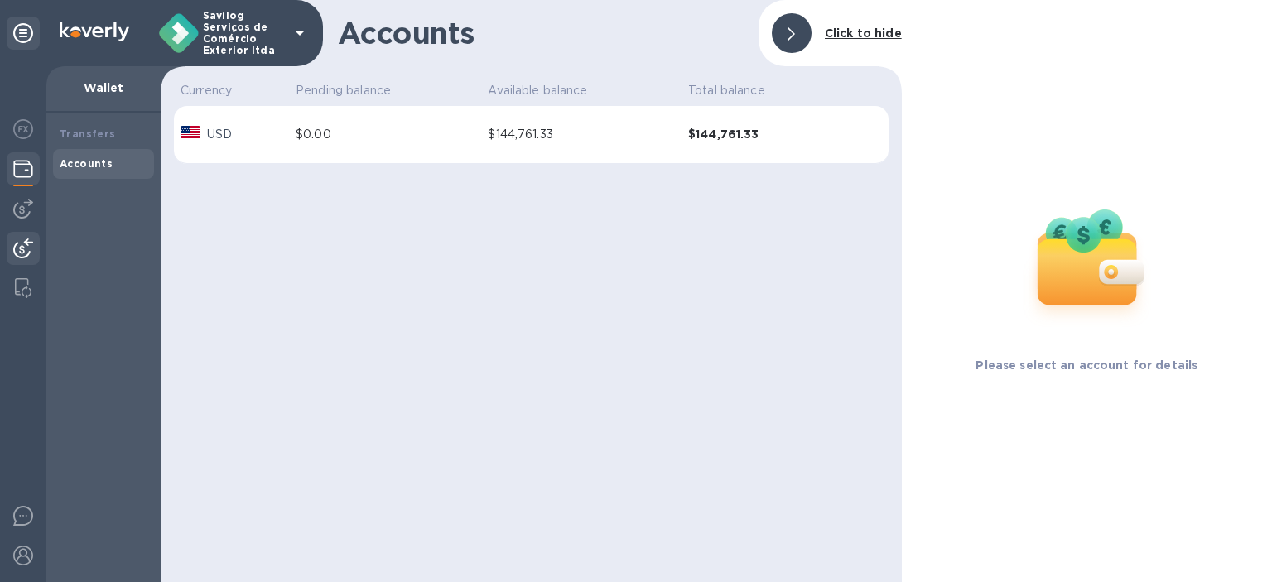
click at [31, 252] on img at bounding box center [23, 248] width 20 height 20
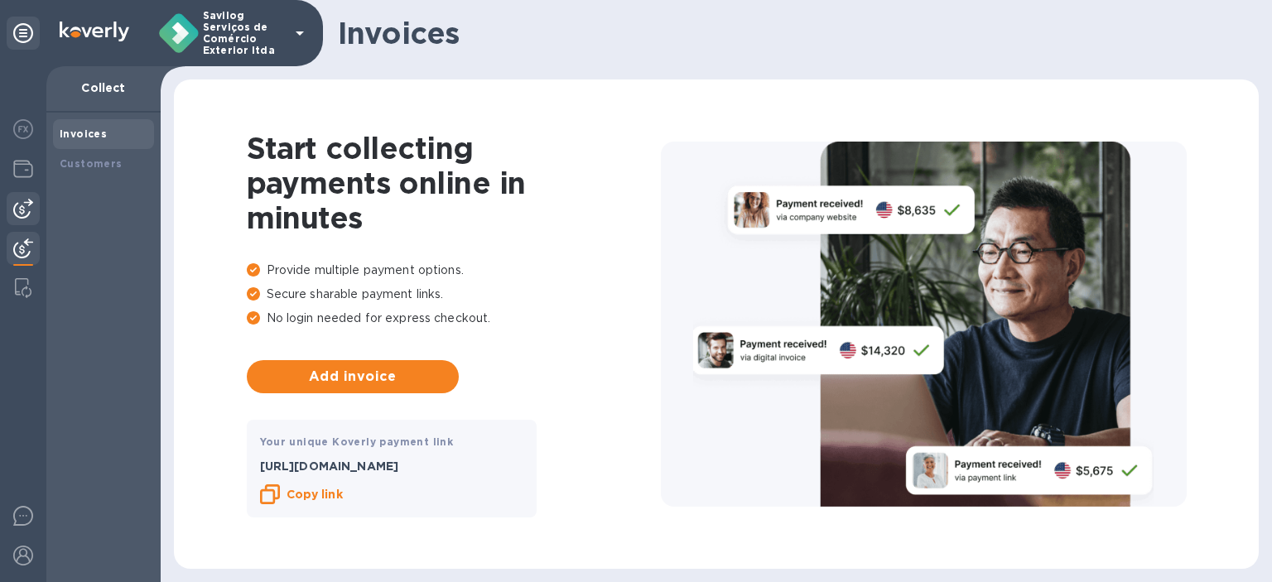
click at [17, 212] on img at bounding box center [23, 209] width 20 height 20
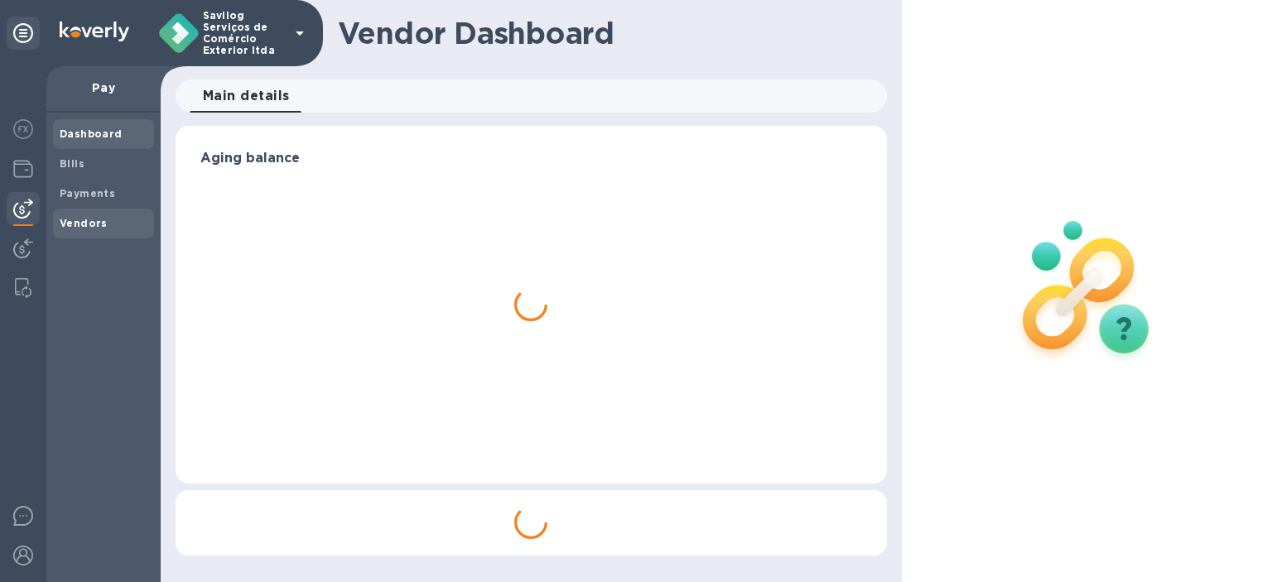
click at [96, 213] on div "Vendors" at bounding box center [103, 224] width 101 height 30
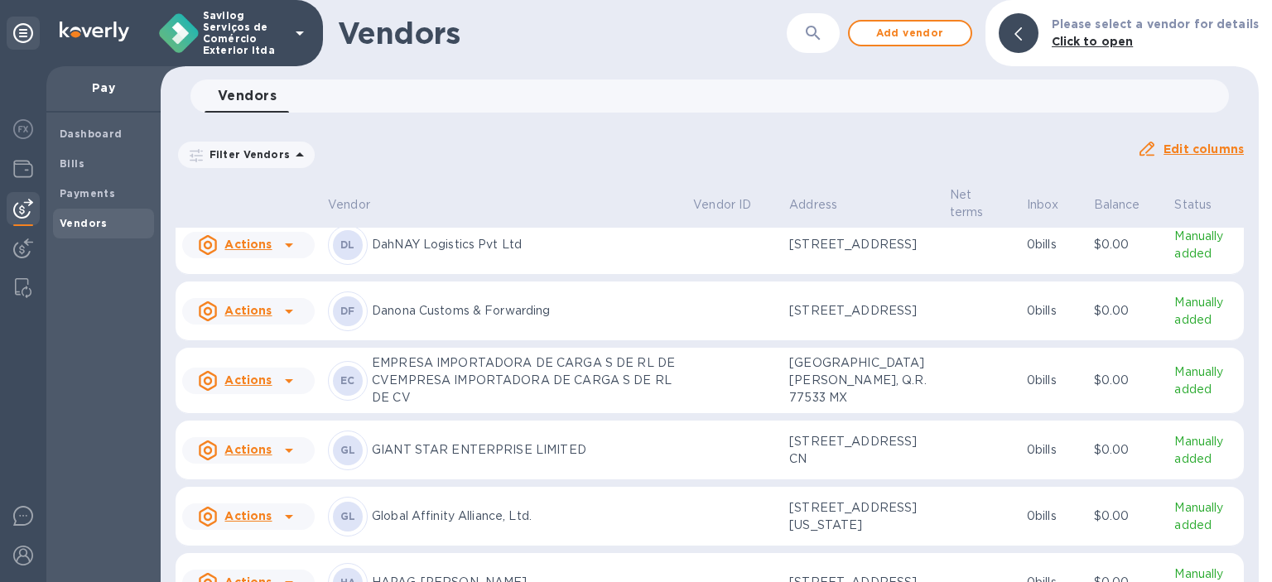
scroll to position [414, 0]
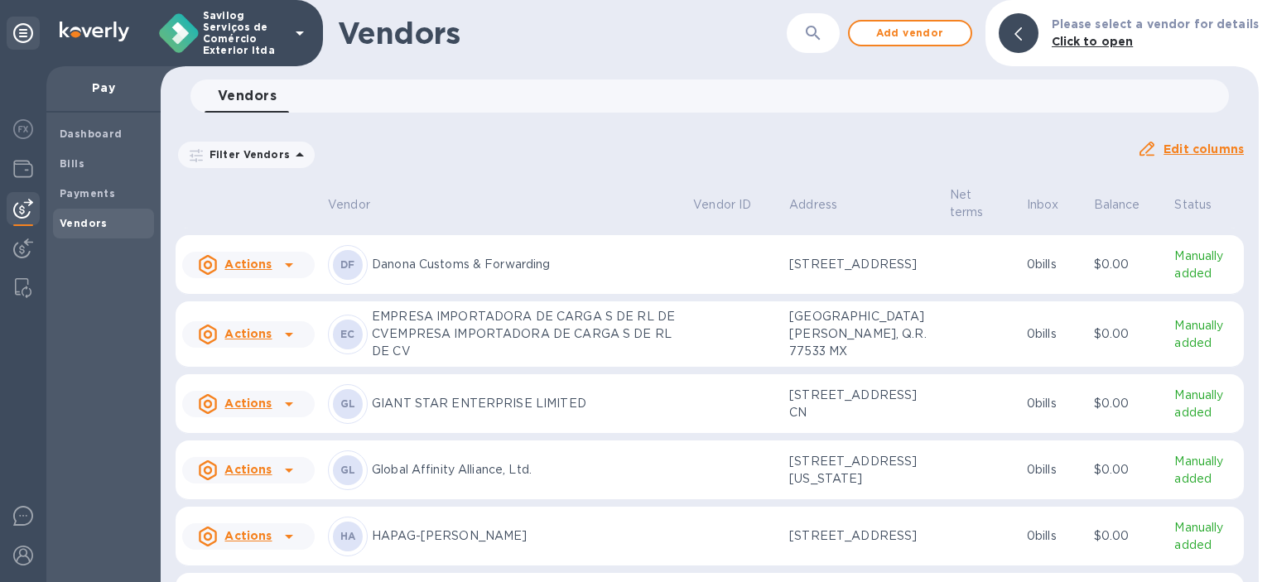
click at [1183, 150] on p "Manually added" at bounding box center [1205, 132] width 63 height 35
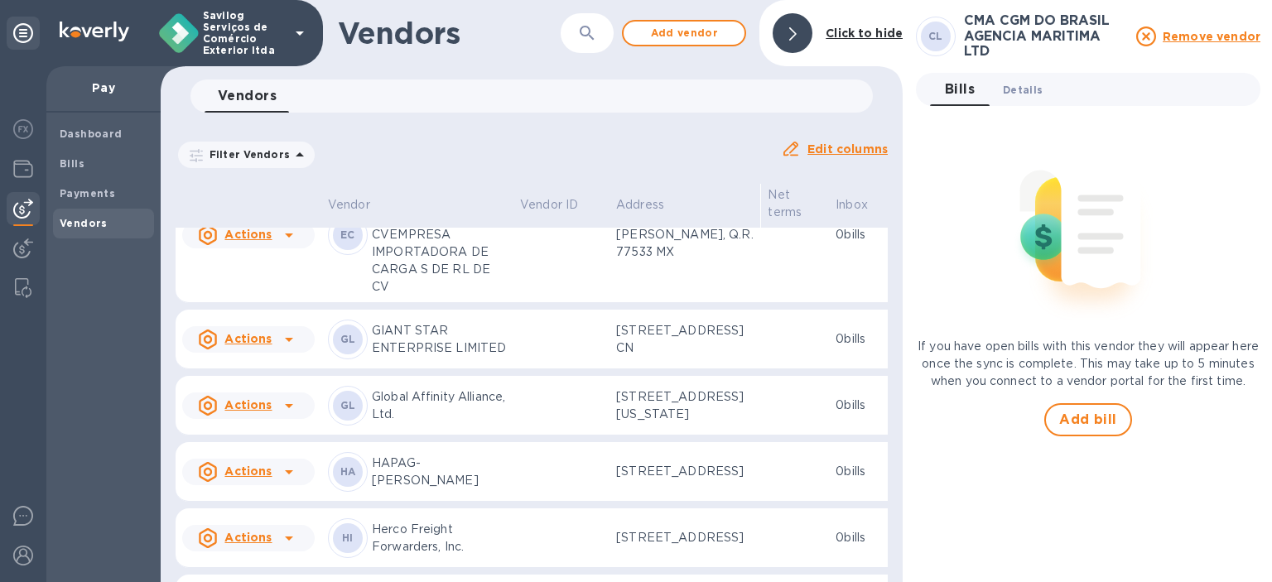
click at [1022, 81] on span "Details 0" at bounding box center [1023, 89] width 40 height 17
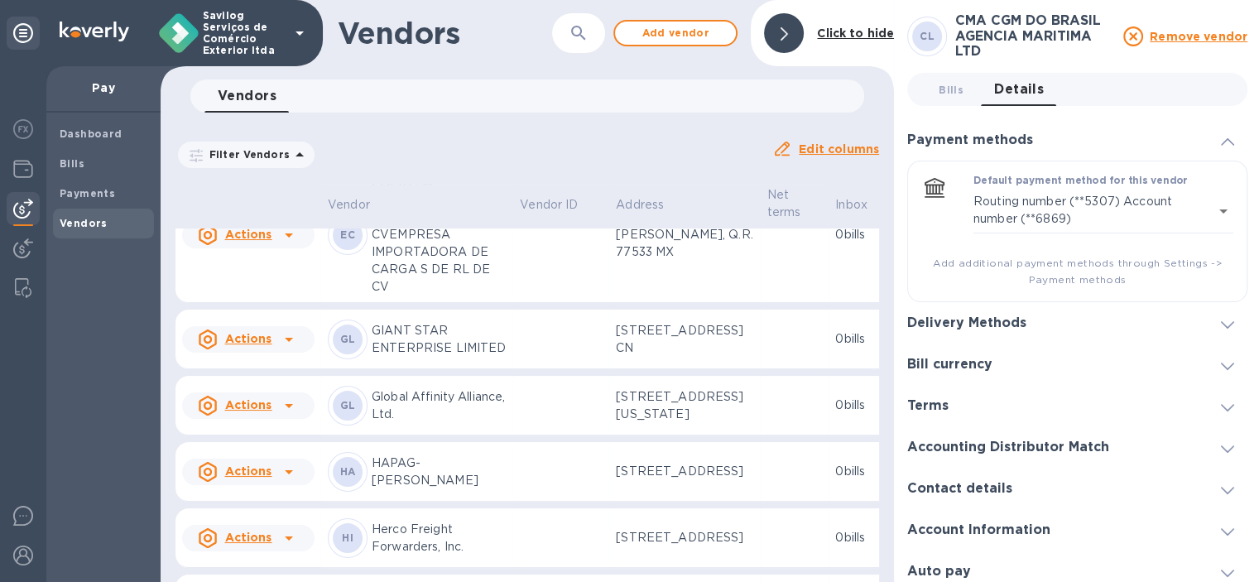
click at [1015, 326] on h3 "Delivery Methods" at bounding box center [966, 323] width 119 height 16
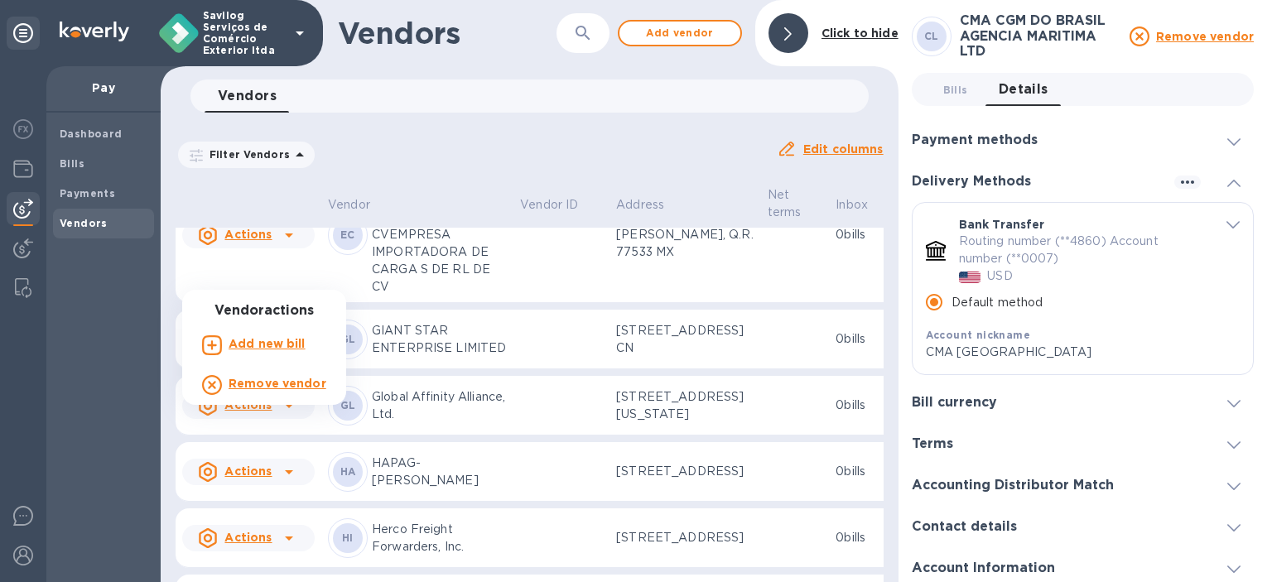
click at [302, 337] on b "Add new bill" at bounding box center [266, 343] width 77 height 13
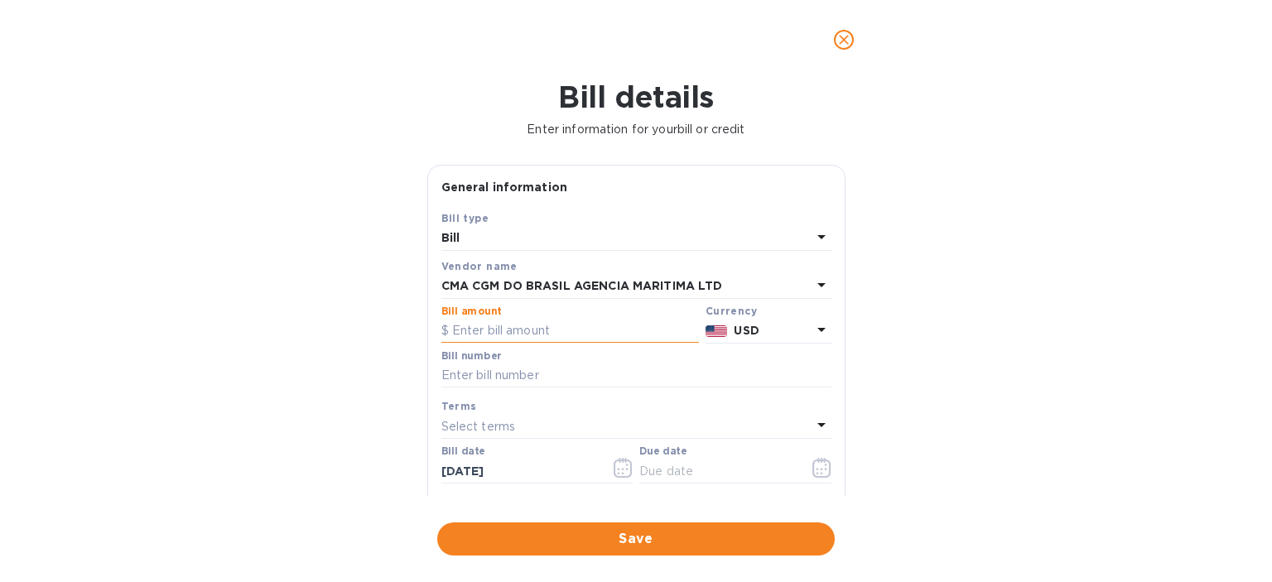
click at [546, 338] on input "text" at bounding box center [569, 331] width 257 height 25
type input "3,888"
click at [908, 446] on div "Bill details Enter information for your bill or credit General information Save…" at bounding box center [636, 330] width 1272 height 503
click at [532, 368] on input "text" at bounding box center [636, 375] width 390 height 25
click at [519, 375] on input "text" at bounding box center [636, 375] width 390 height 25
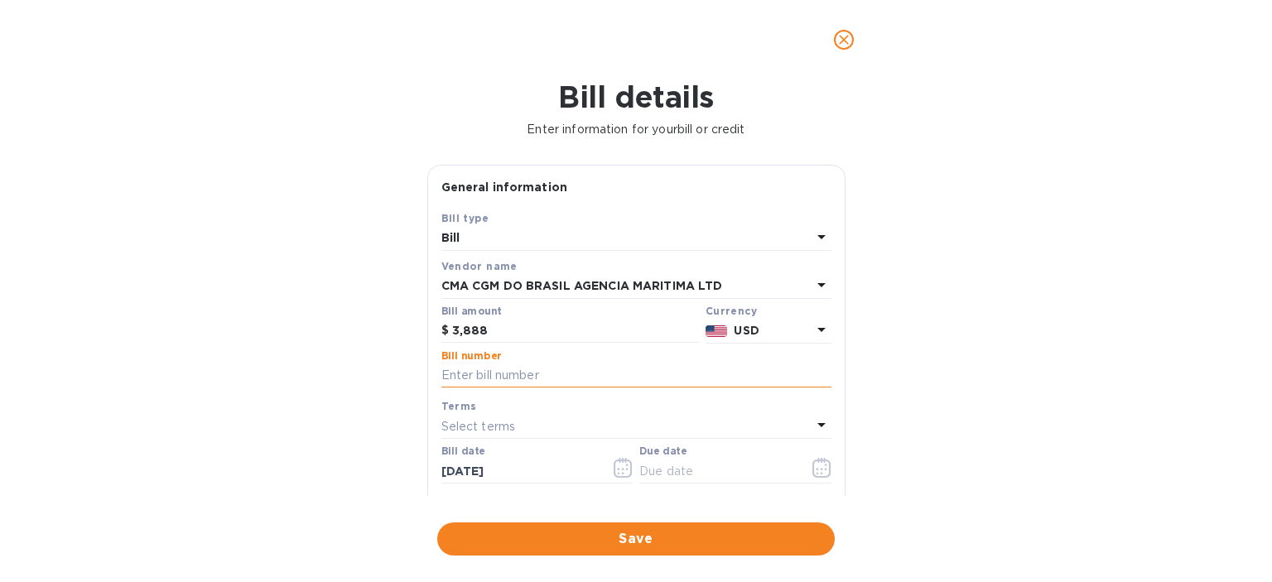
paste input "AKI0577688"
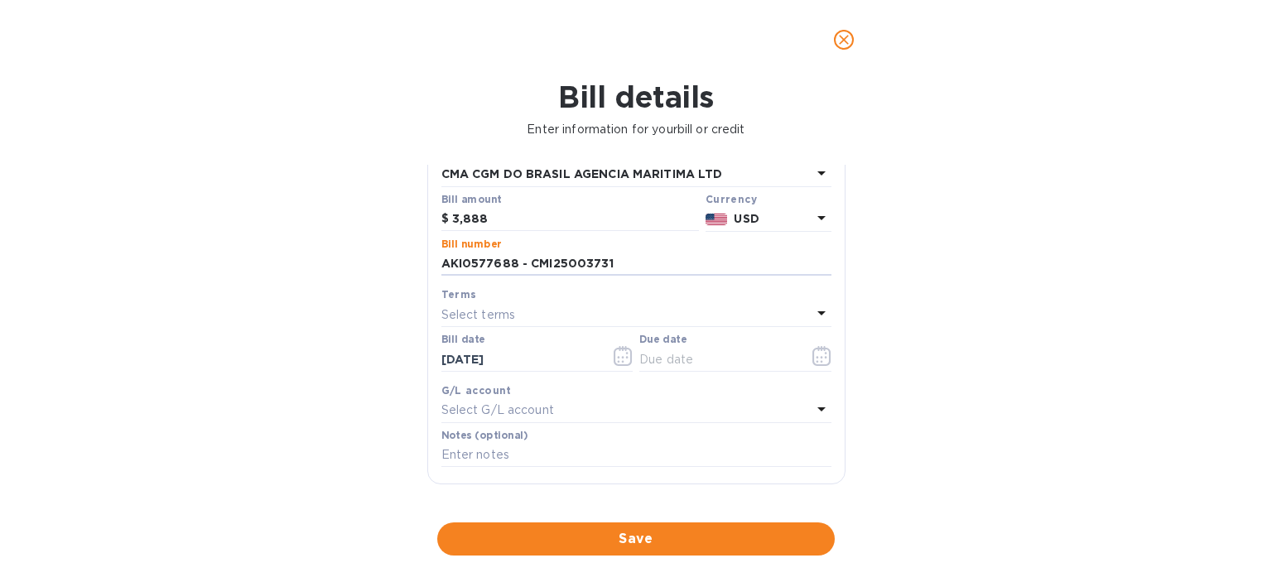
scroll to position [166, 0]
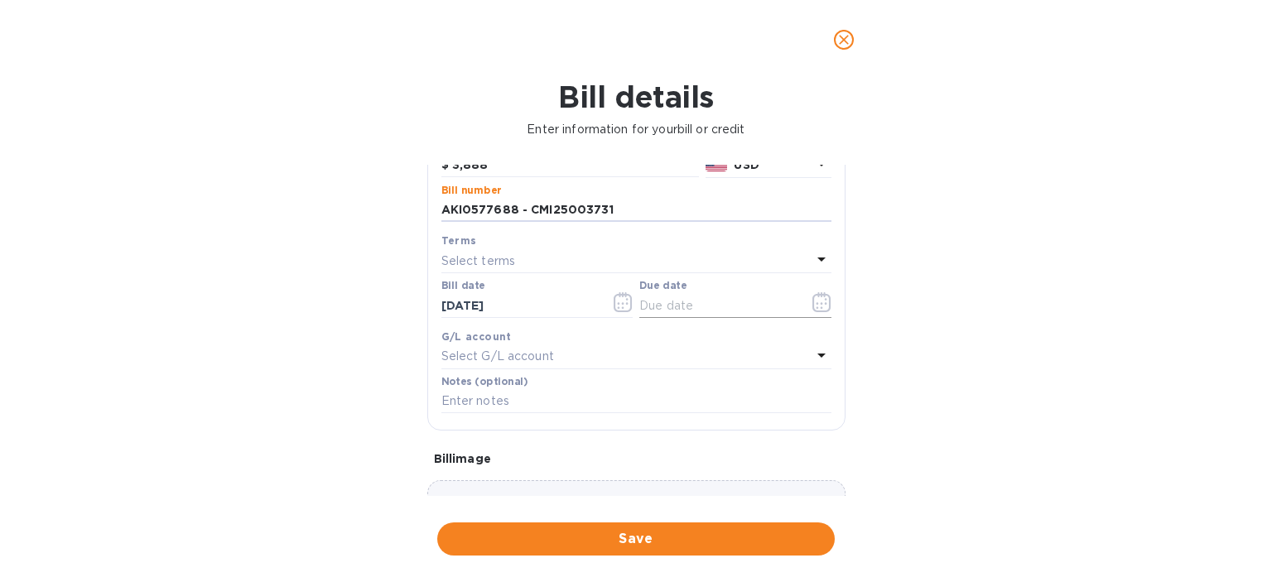
type input "AKI0577688 - CMI25003731"
click at [820, 308] on icon "button" at bounding box center [821, 307] width 2 height 2
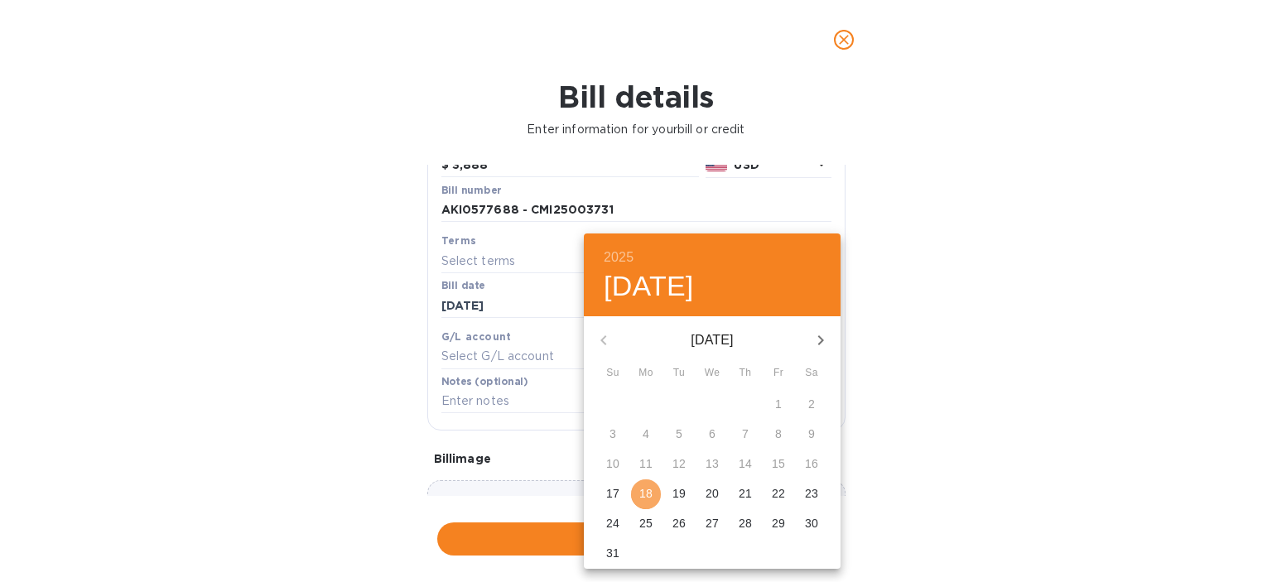
click at [642, 496] on p "18" at bounding box center [645, 493] width 13 height 17
type input "[DATE]"
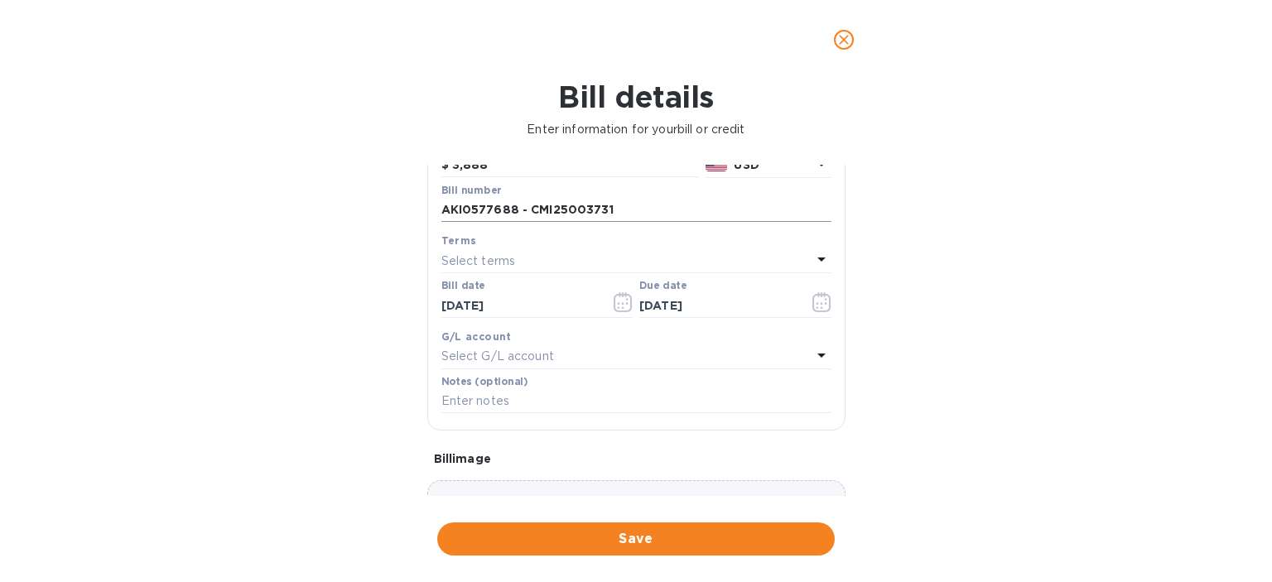
click at [520, 210] on input "AKI0577688 - CMI25003731" at bounding box center [636, 210] width 390 height 25
click at [491, 391] on div "Notes (optional)" at bounding box center [636, 395] width 390 height 38
click at [485, 401] on input "text" at bounding box center [636, 401] width 390 height 25
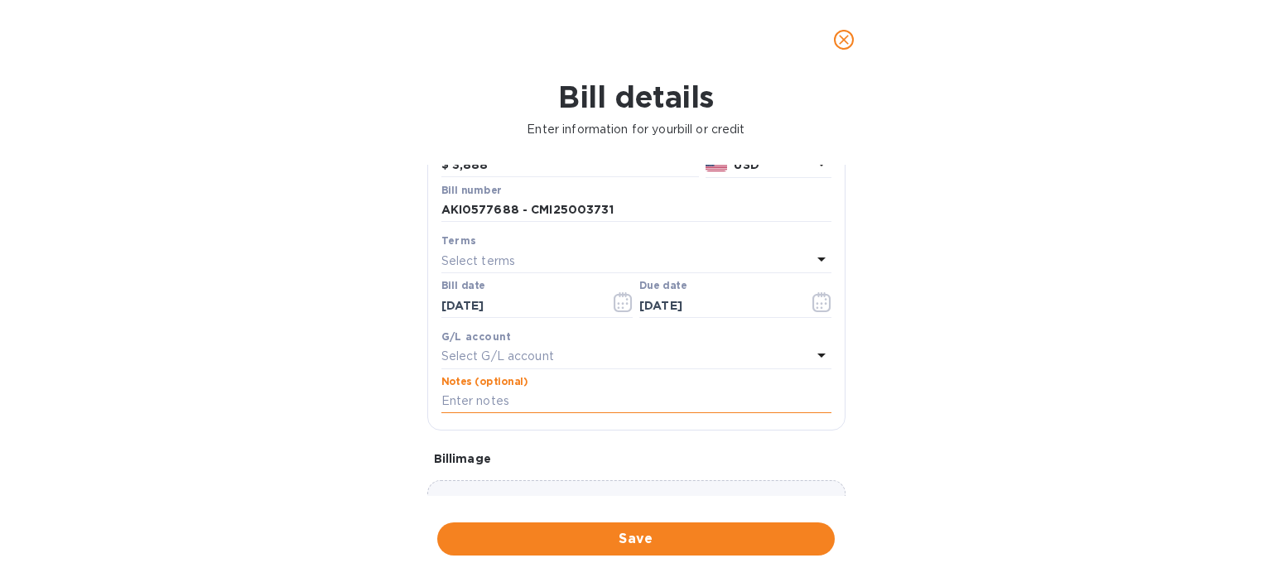
paste input "AKI0577688 - CMI25003731"
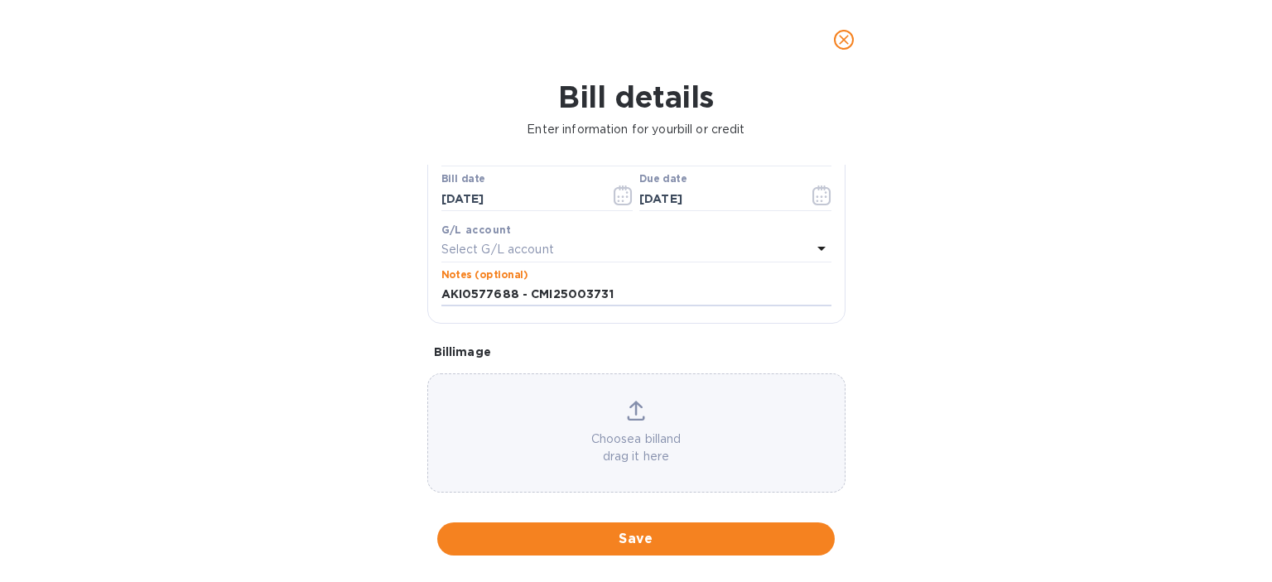
scroll to position [291, 0]
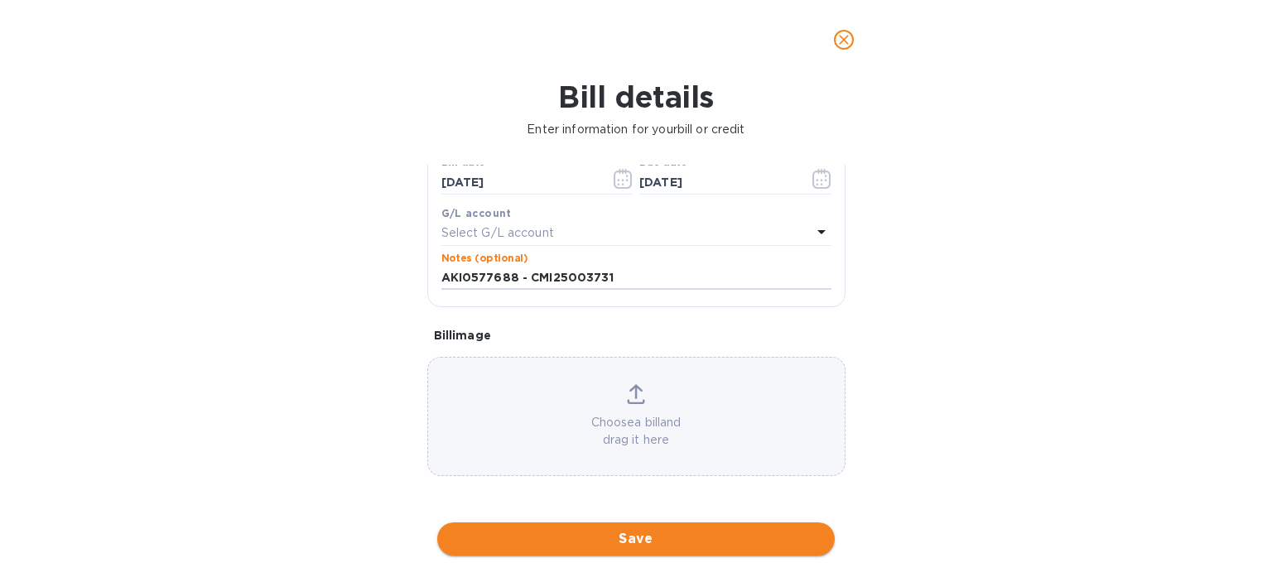
type input "AKI0577688 - CMI25003731"
click at [674, 537] on span "Save" at bounding box center [635, 539] width 371 height 20
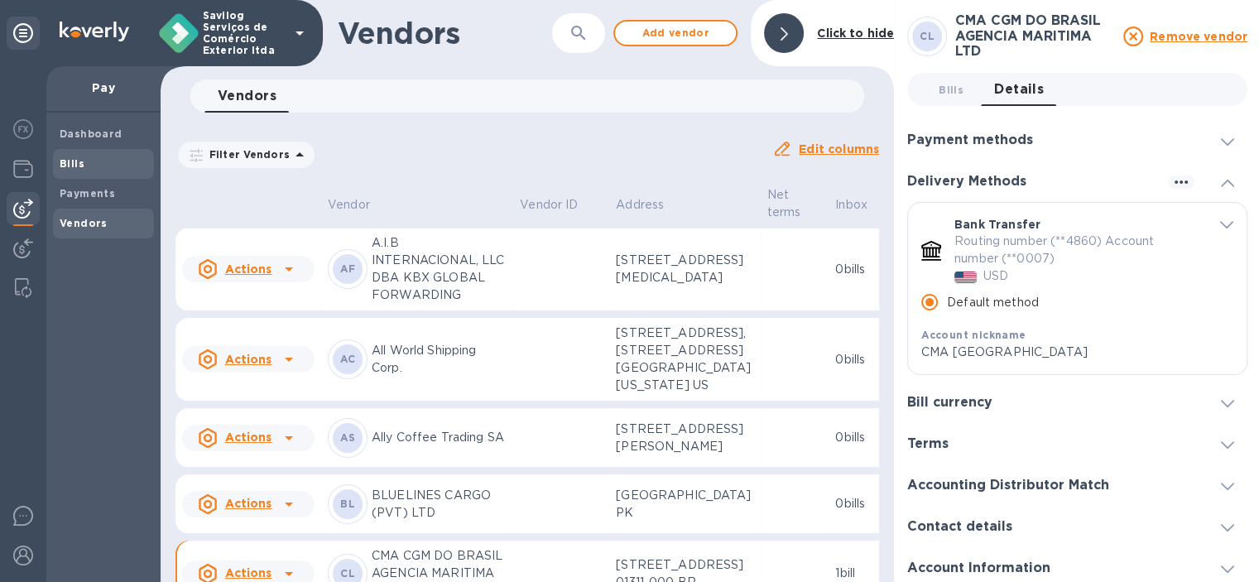
click at [70, 174] on div "Bills" at bounding box center [103, 164] width 101 height 30
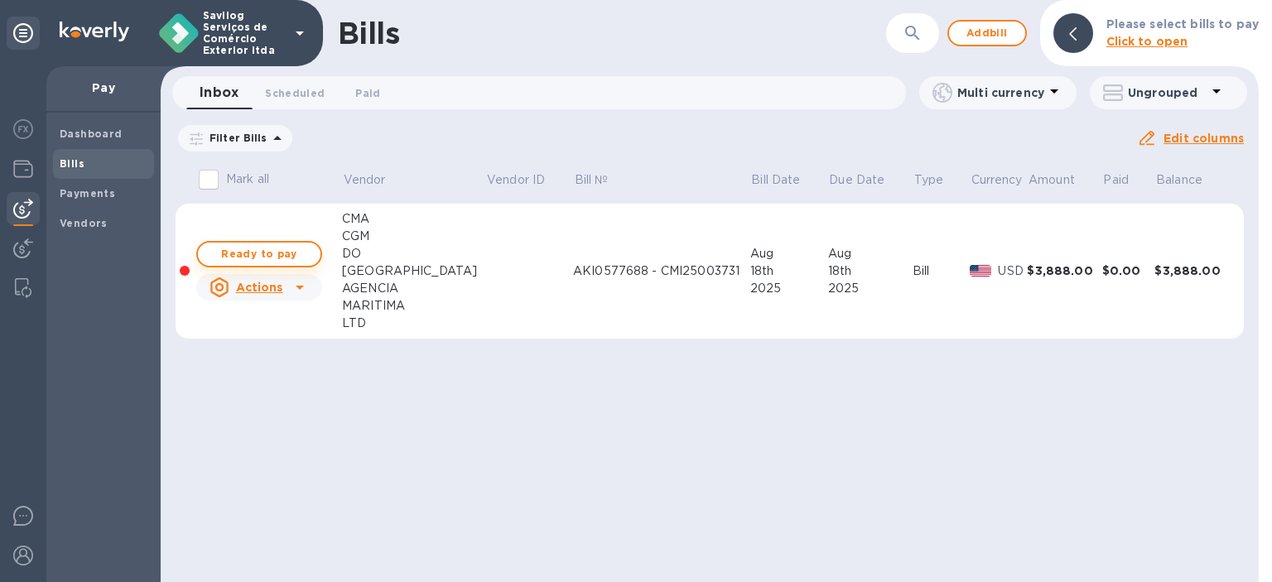
click at [294, 243] on button "Ready to pay" at bounding box center [259, 254] width 126 height 26
checkbox input "true"
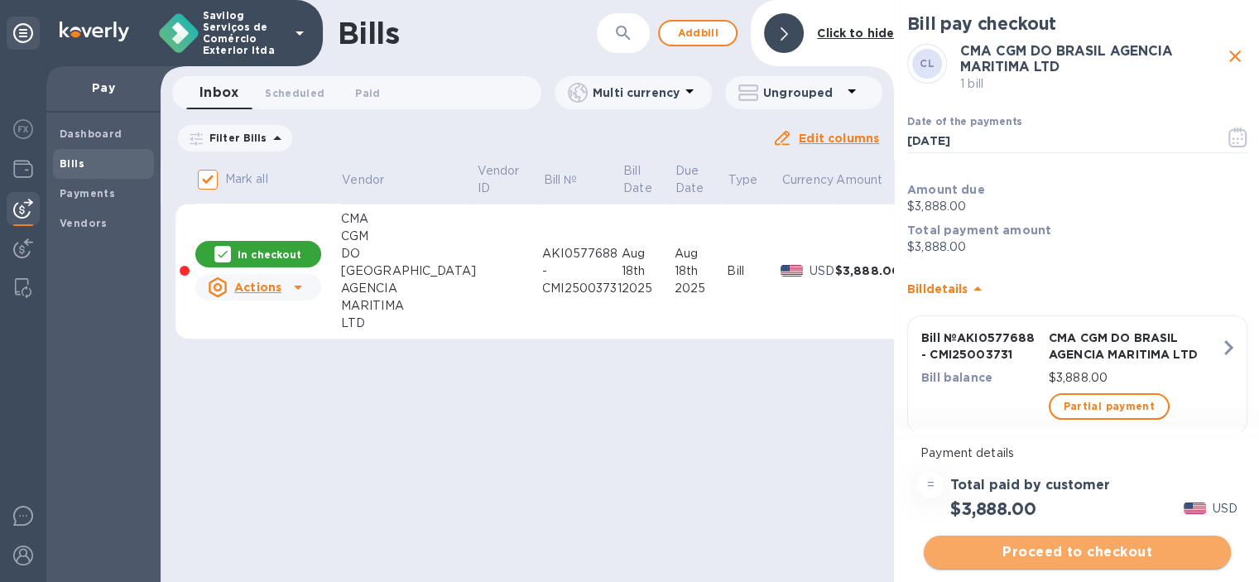
click at [1080, 541] on button "Proceed to checkout" at bounding box center [1077, 552] width 307 height 33
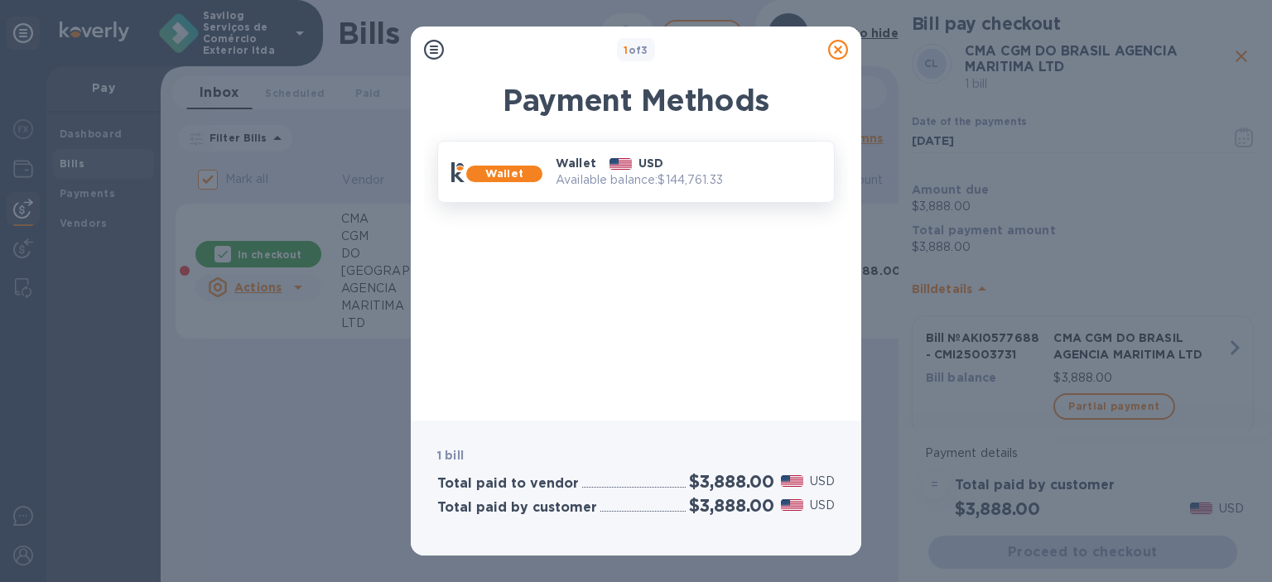
click at [723, 185] on p "Available balance: $144,761.33" at bounding box center [687, 179] width 265 height 17
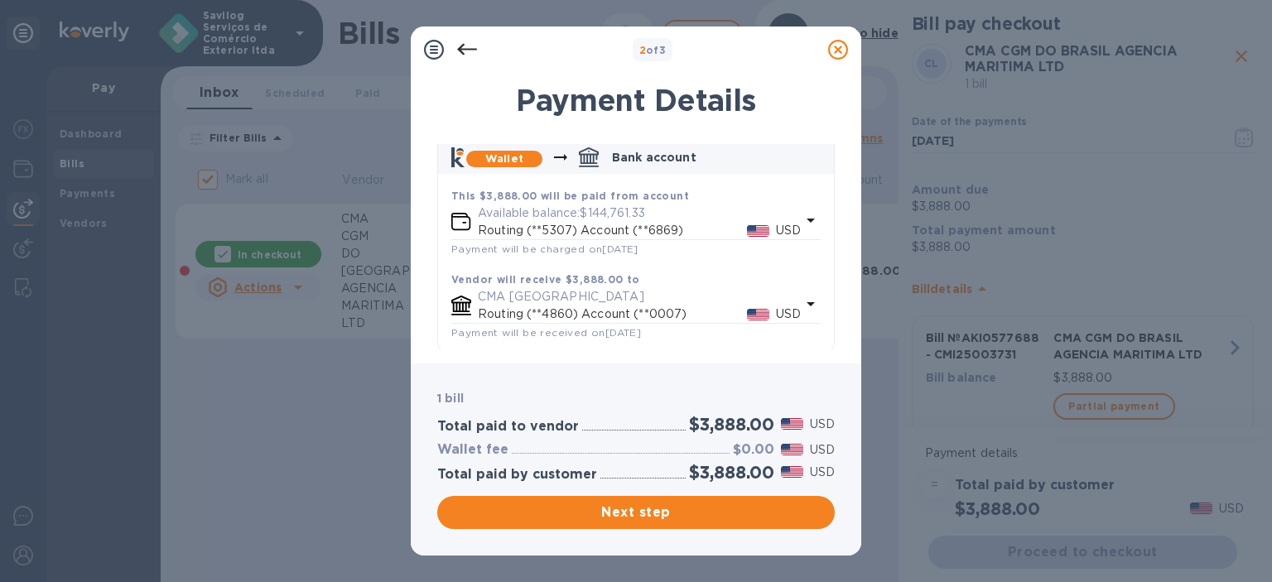
scroll to position [99, 0]
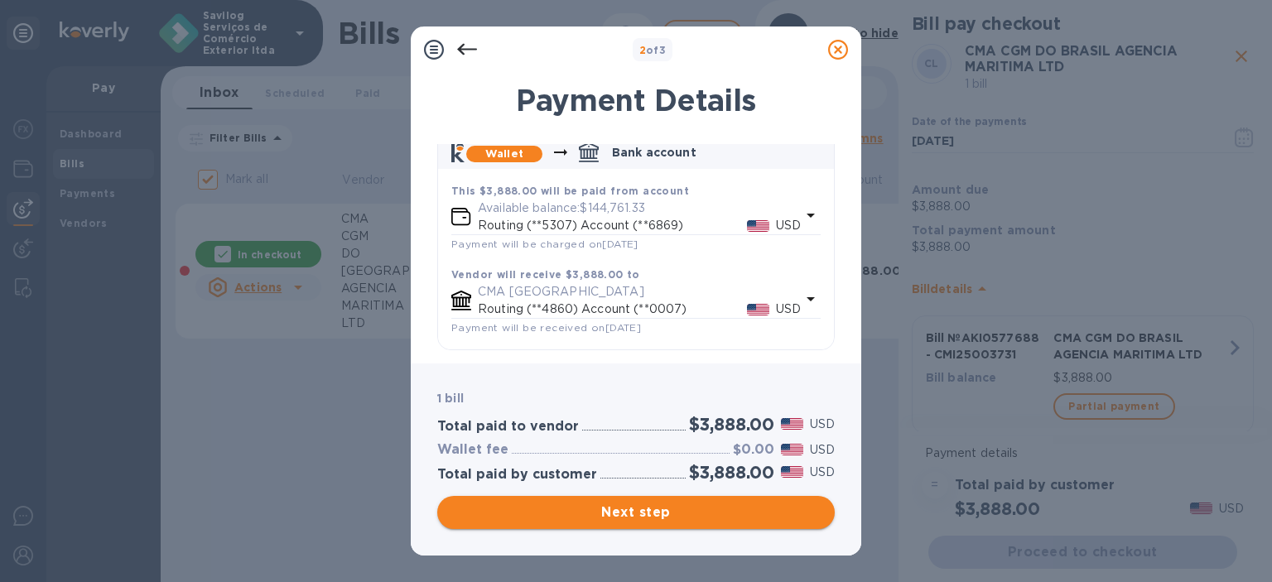
click at [755, 525] on button "Next step" at bounding box center [635, 512] width 397 height 33
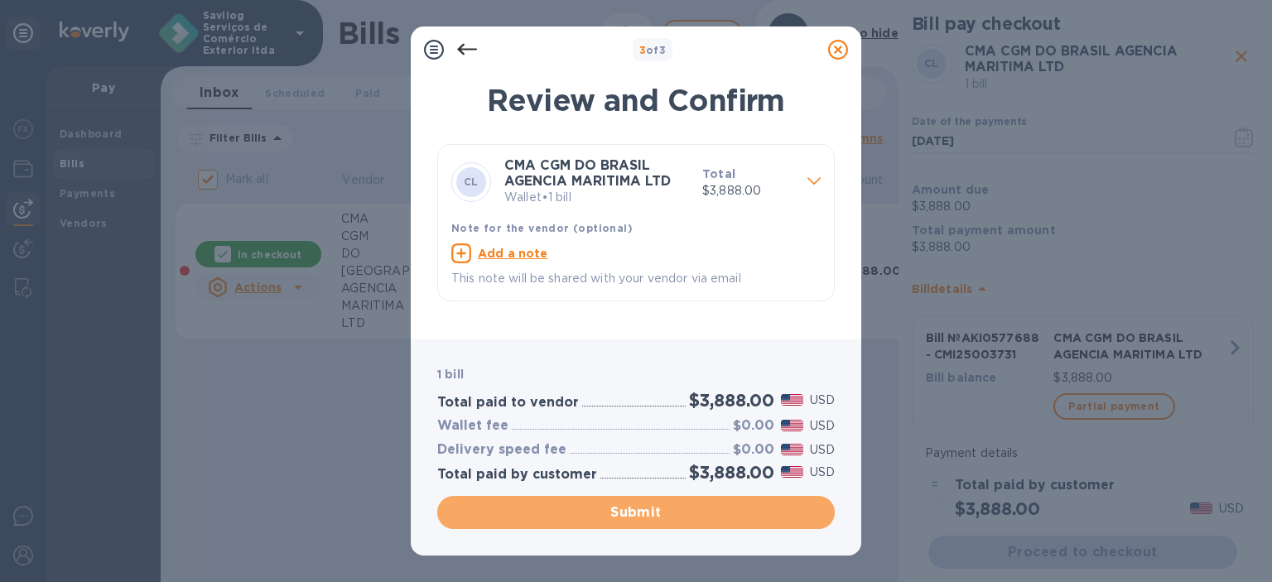
click at [748, 531] on div "Submit" at bounding box center [636, 513] width 404 height 40
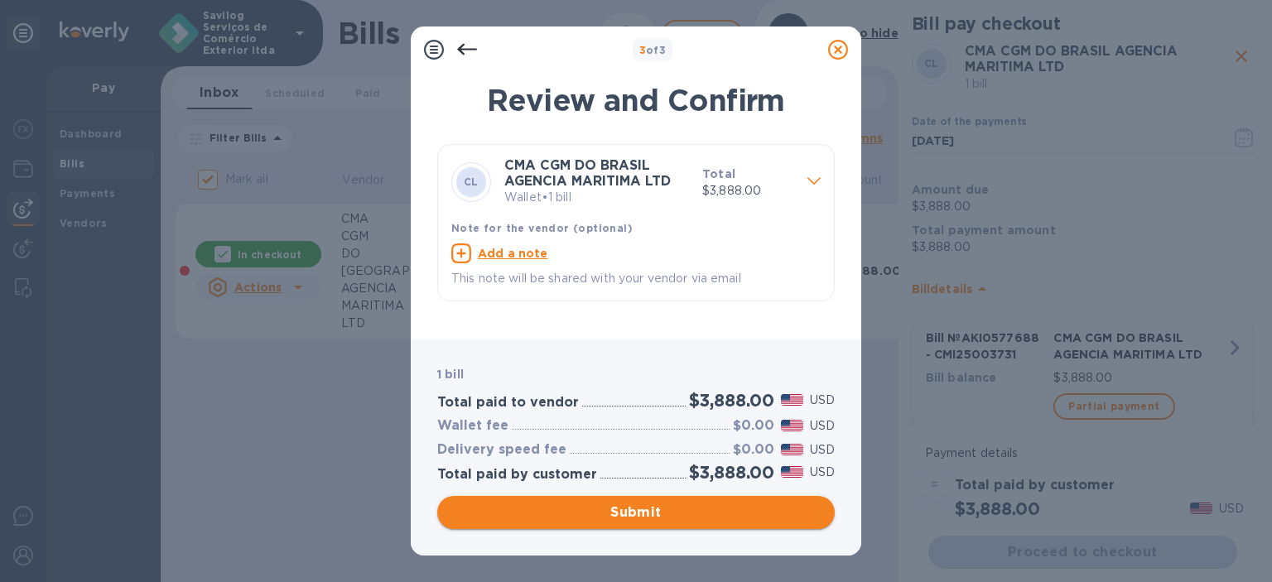
click at [738, 518] on span "Submit" at bounding box center [635, 513] width 371 height 20
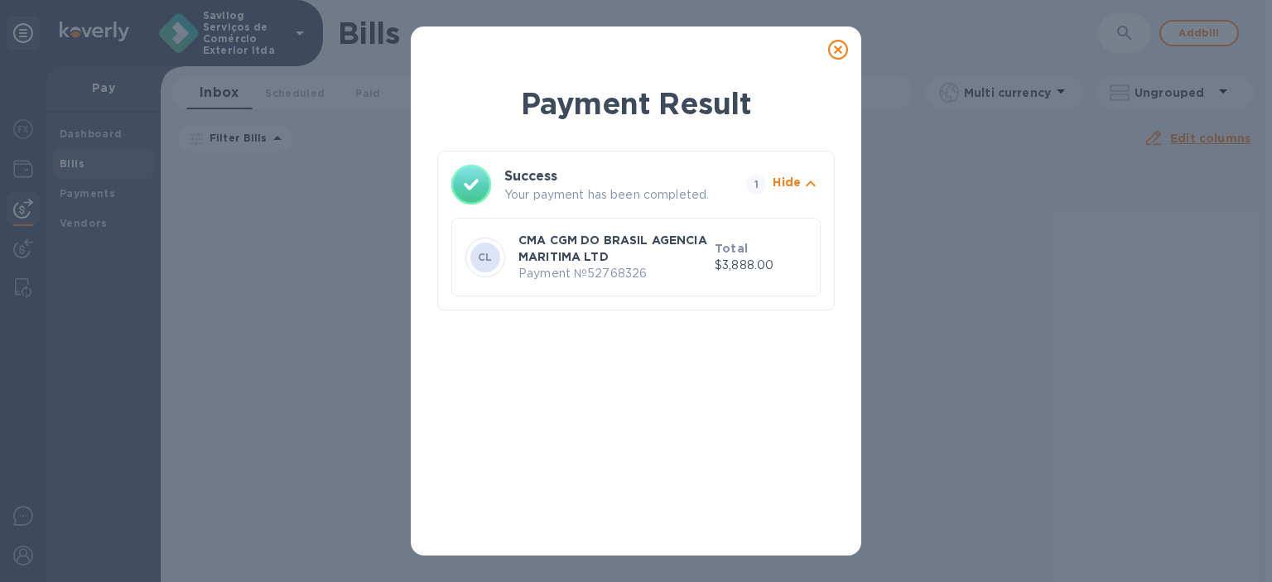
click at [839, 39] on div at bounding box center [837, 49] width 33 height 33
click at [839, 44] on icon at bounding box center [838, 50] width 20 height 20
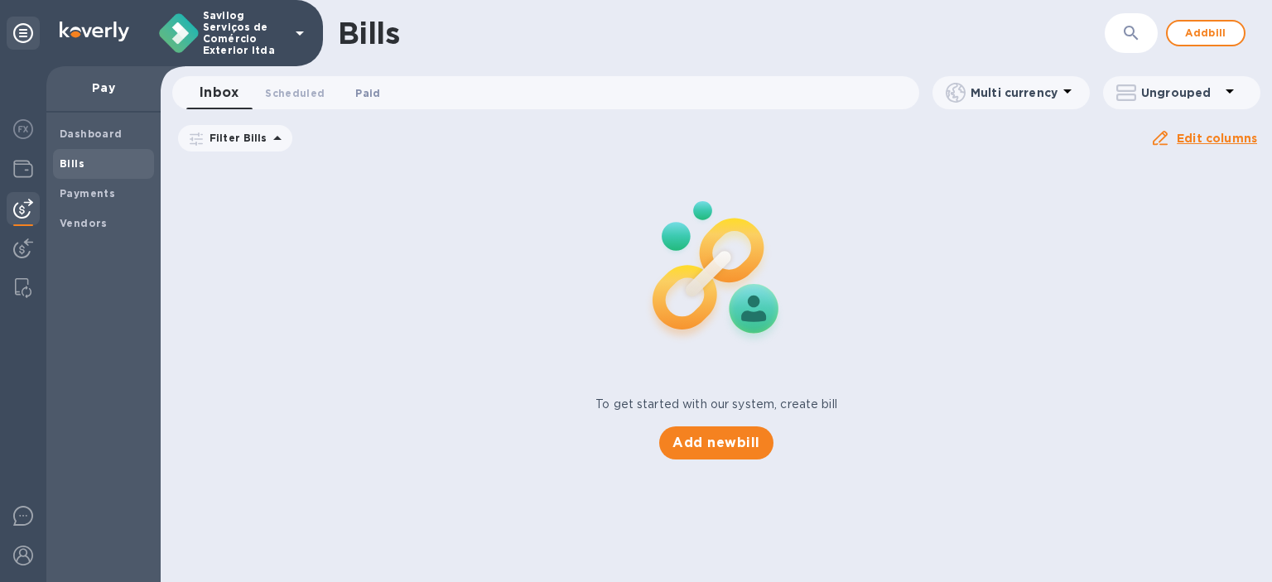
drag, startPoint x: 381, startPoint y: 75, endPoint x: 373, endPoint y: 83, distance: 10.5
click at [381, 75] on div "Bills ​ Add bill Inbox 0 Scheduled 0 Paid 0 Multi currency Ungrouped Filter Bil…" at bounding box center [716, 291] width 1111 height 582
click at [373, 83] on button "Paid 0" at bounding box center [368, 92] width 60 height 33
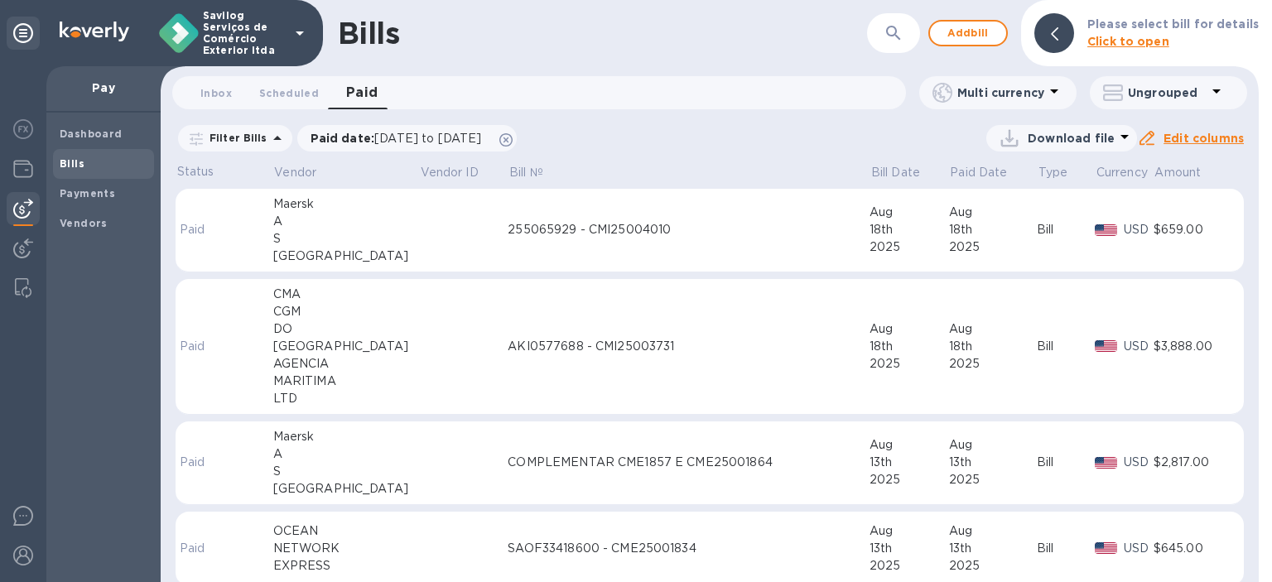
click at [468, 209] on td at bounding box center [463, 231] width 89 height 84
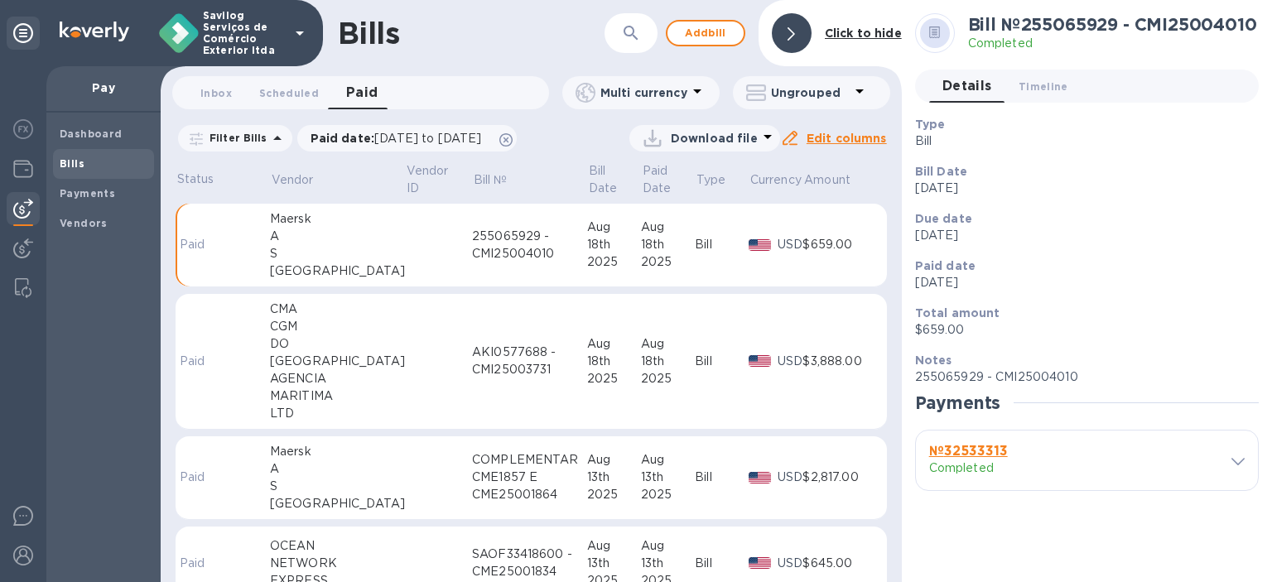
click at [416, 403] on td at bounding box center [438, 362] width 67 height 136
click at [965, 450] on b "№ 52768326" at bounding box center [970, 451] width 83 height 16
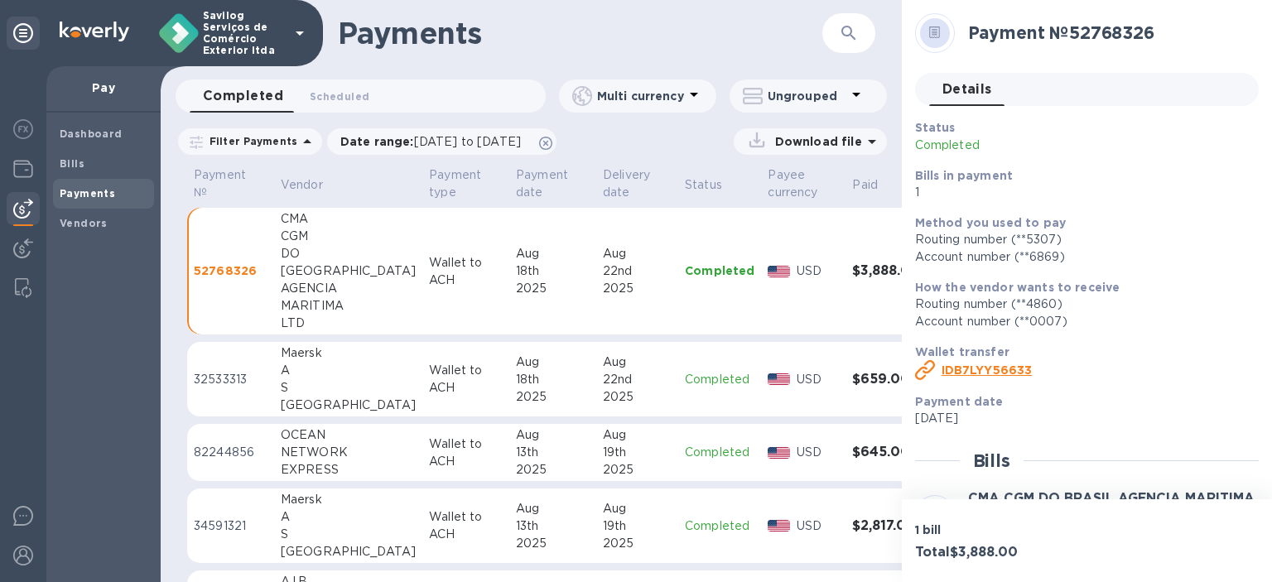
click at [323, 284] on div "AGENCIA" at bounding box center [348, 288] width 135 height 17
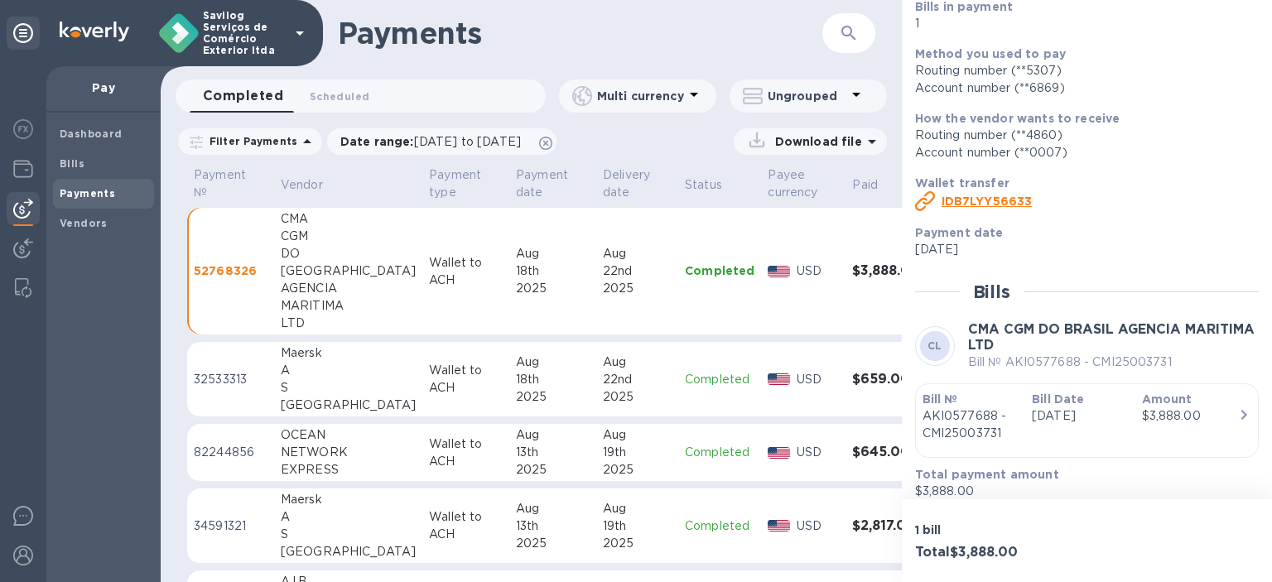
scroll to position [182, 0]
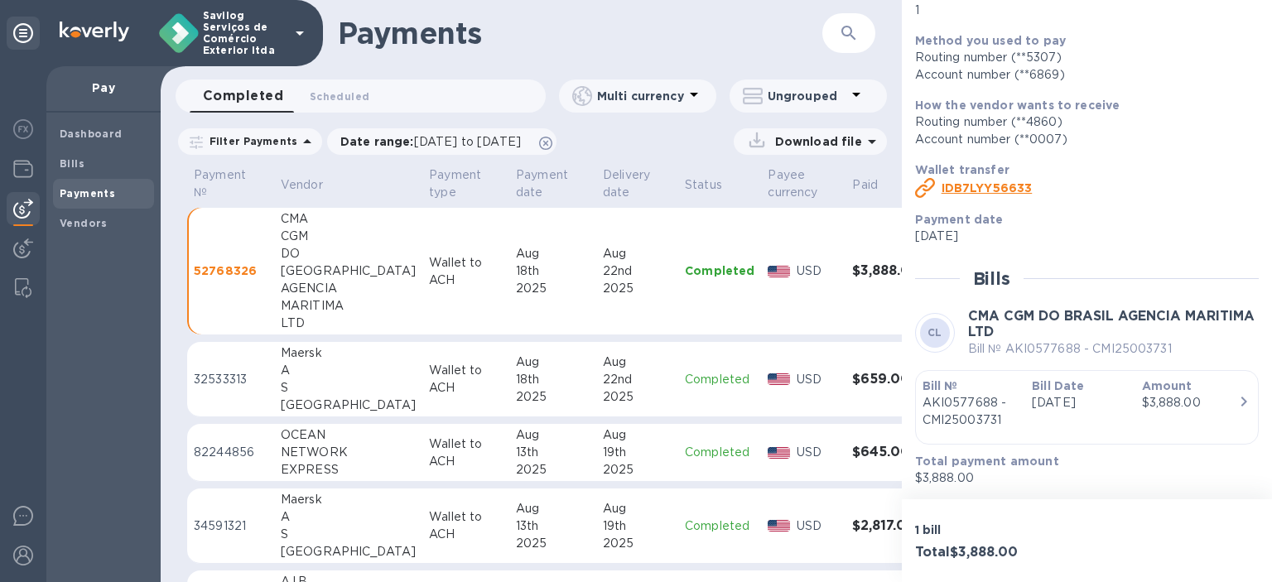
click at [1025, 406] on div "Bill Date [DATE]" at bounding box center [1079, 403] width 109 height 65
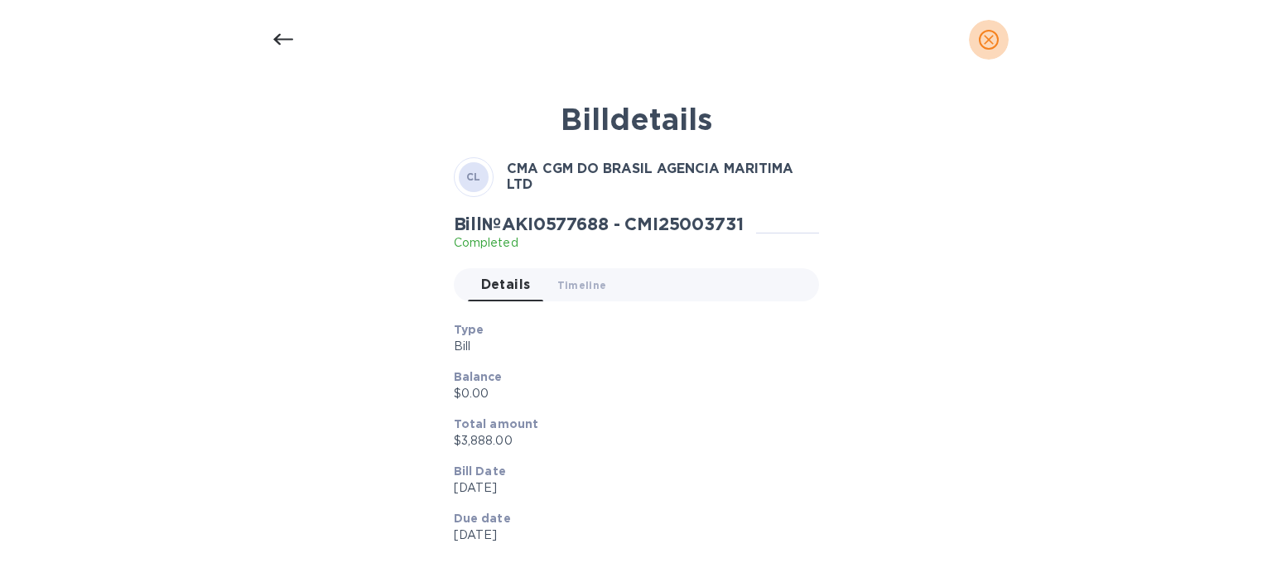
click at [999, 45] on button "close" at bounding box center [989, 40] width 40 height 40
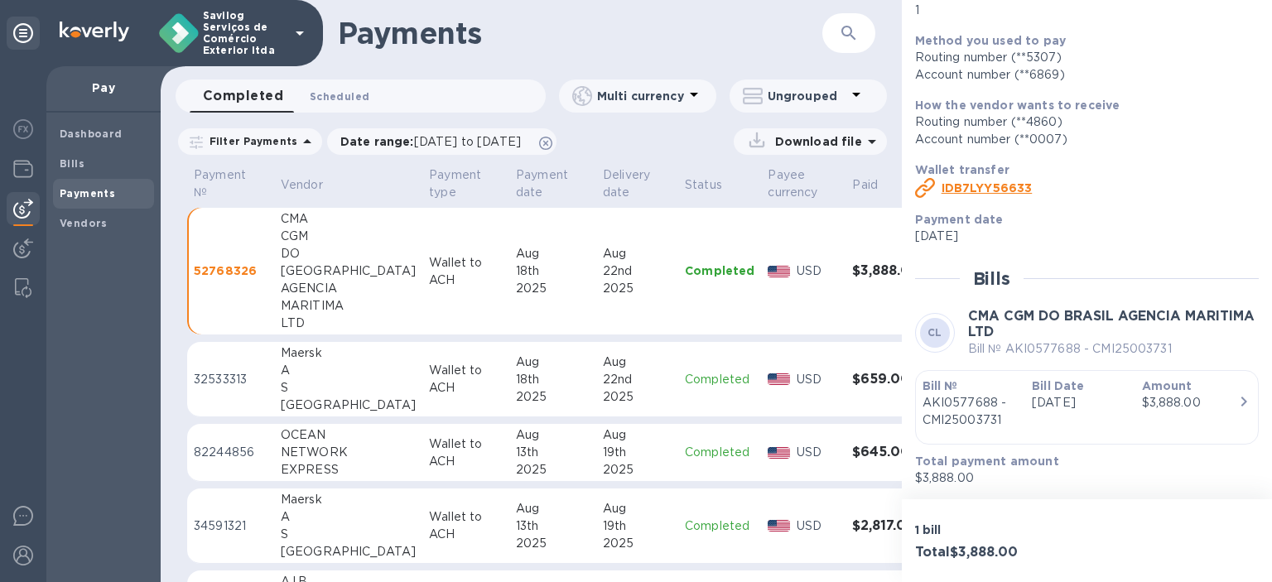
click at [344, 105] on button "Scheduled 0" at bounding box center [339, 95] width 86 height 33
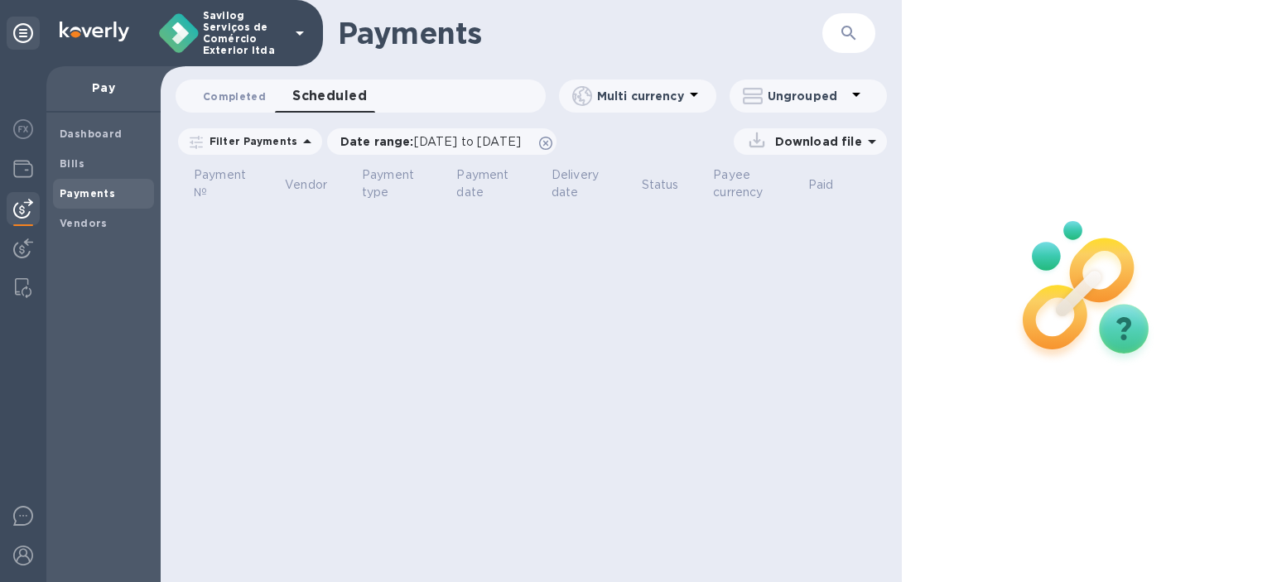
click at [231, 92] on span "Completed 0" at bounding box center [234, 96] width 63 height 17
